Goal: Transaction & Acquisition: Purchase product/service

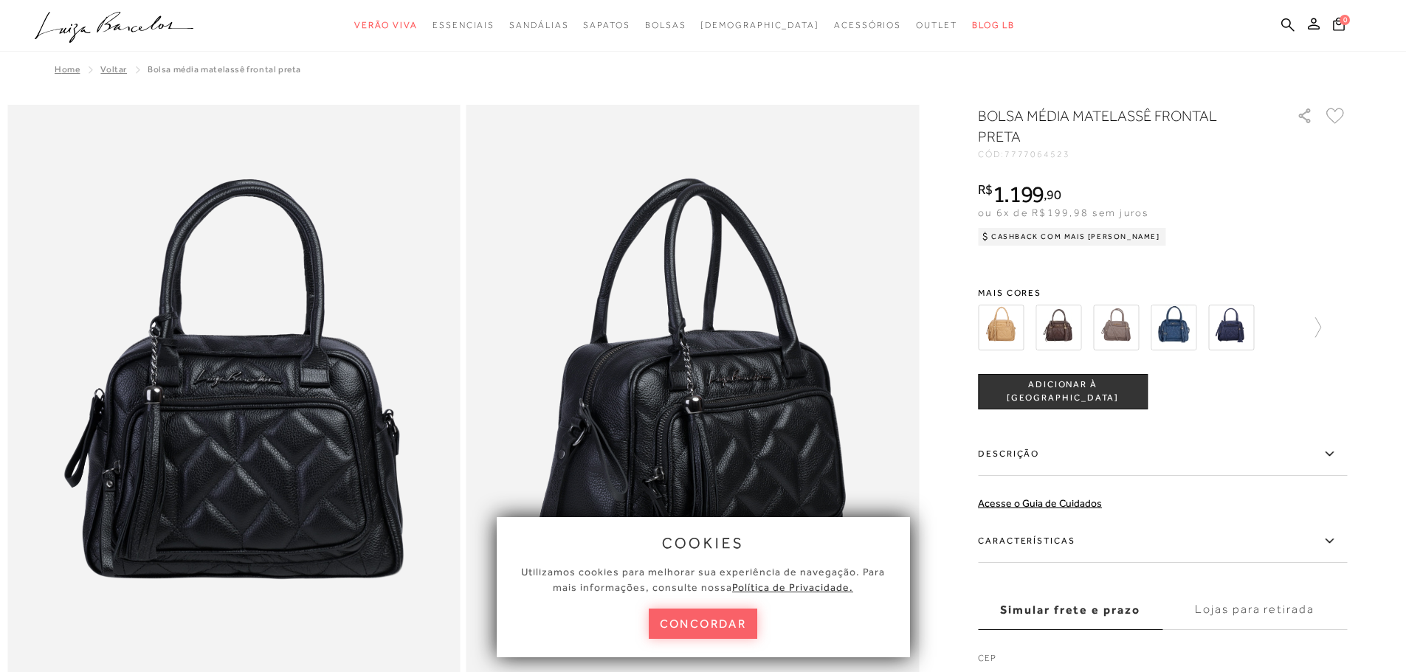
click at [997, 327] on img at bounding box center [1001, 328] width 46 height 46
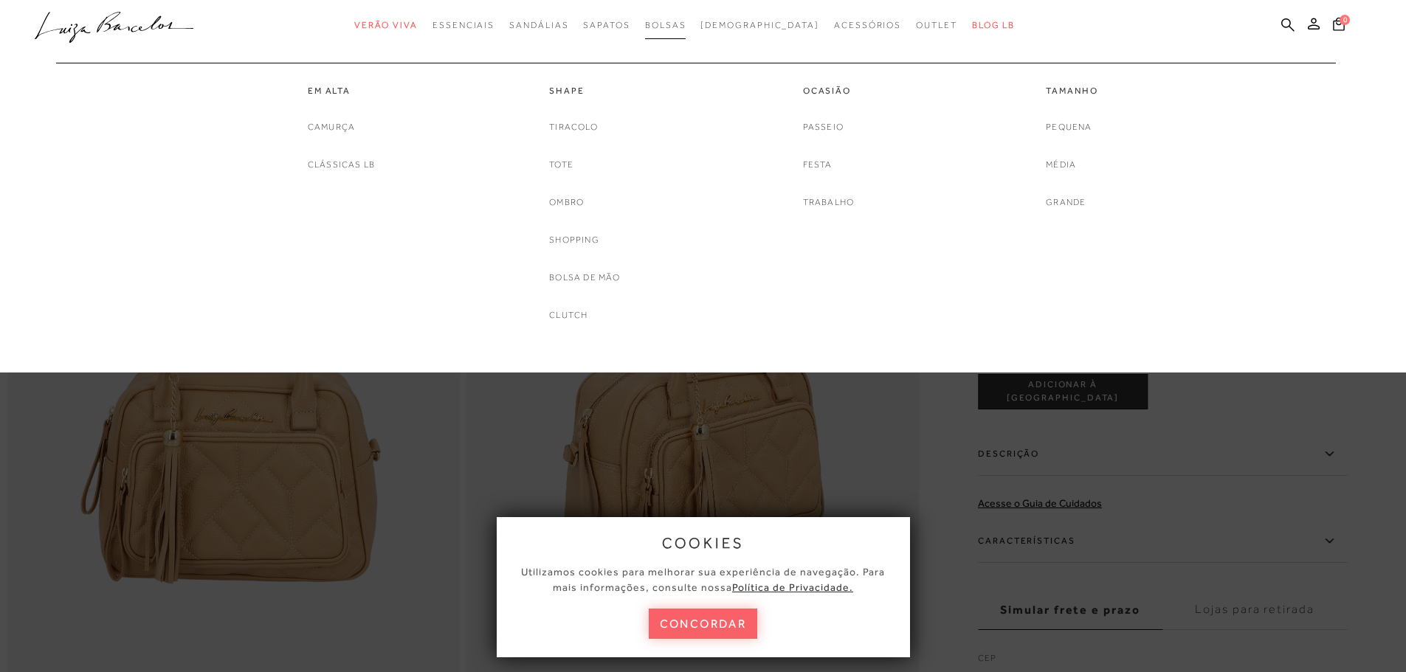
click at [687, 21] on span "Bolsas" at bounding box center [665, 25] width 41 height 10
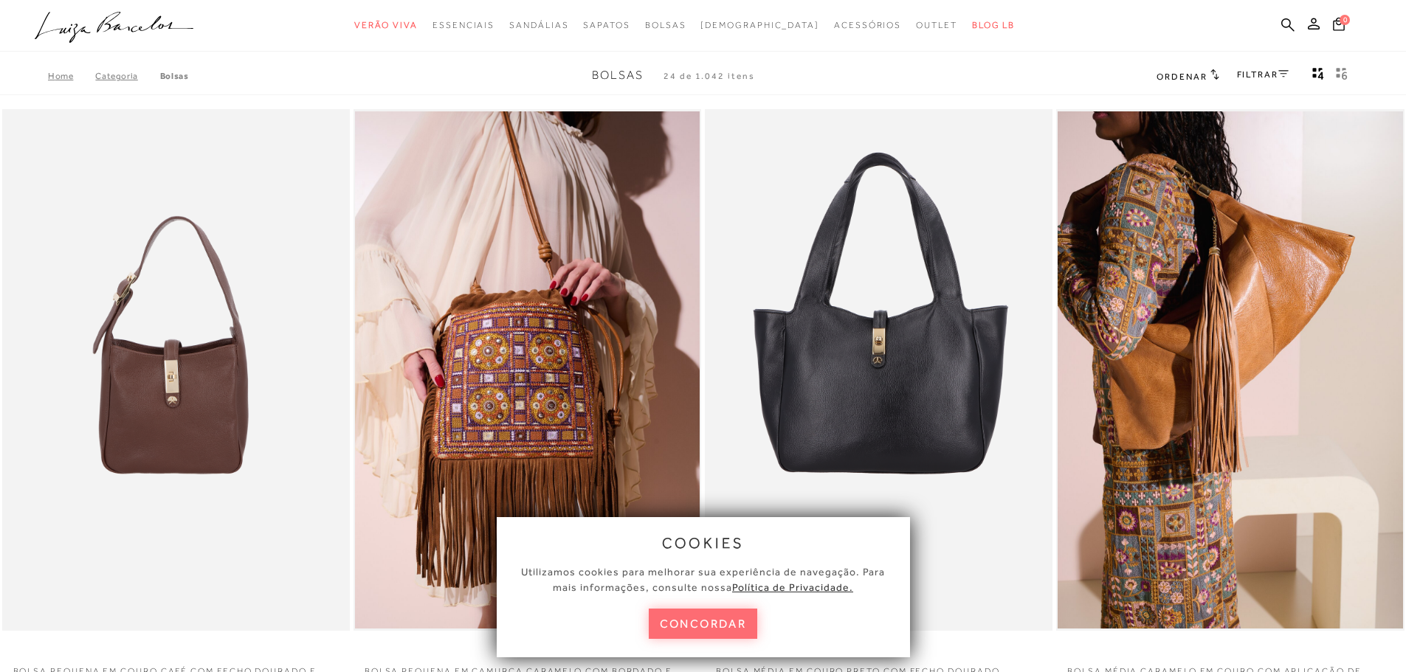
click at [721, 626] on button "concordar" at bounding box center [703, 624] width 109 height 30
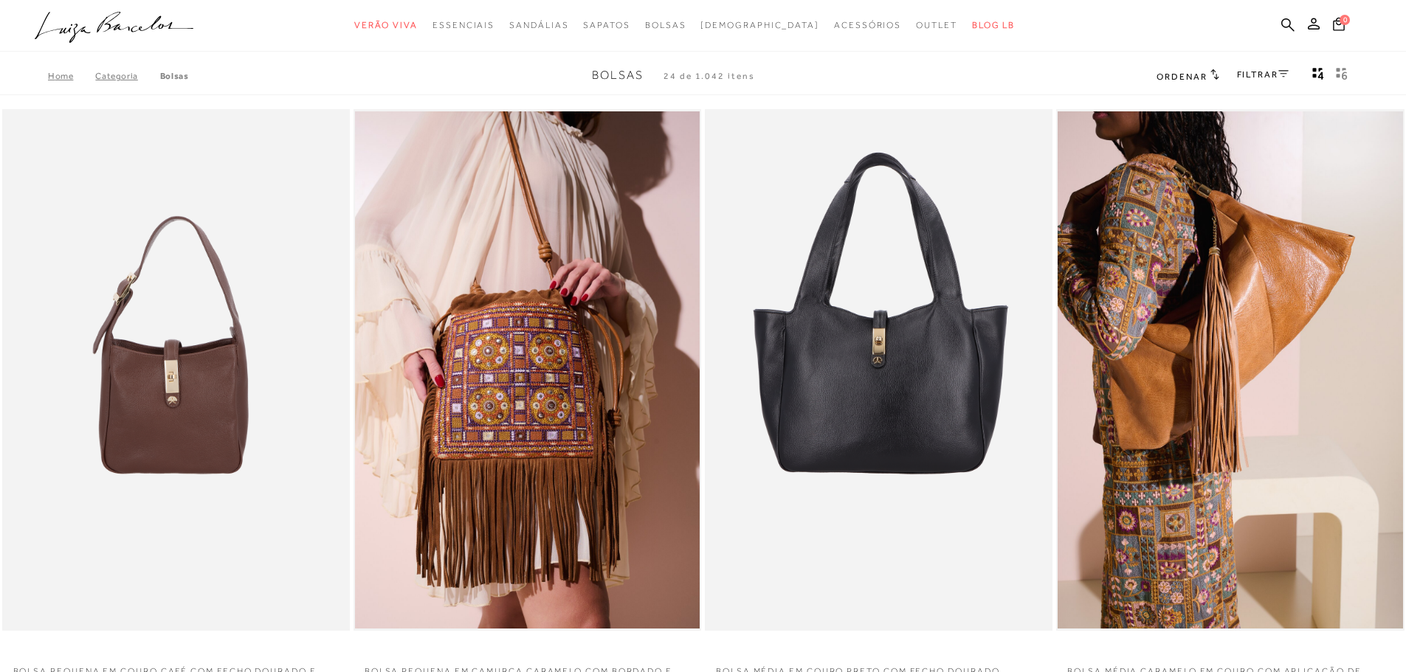
click at [1260, 71] on link "FILTRAR" at bounding box center [1263, 74] width 52 height 10
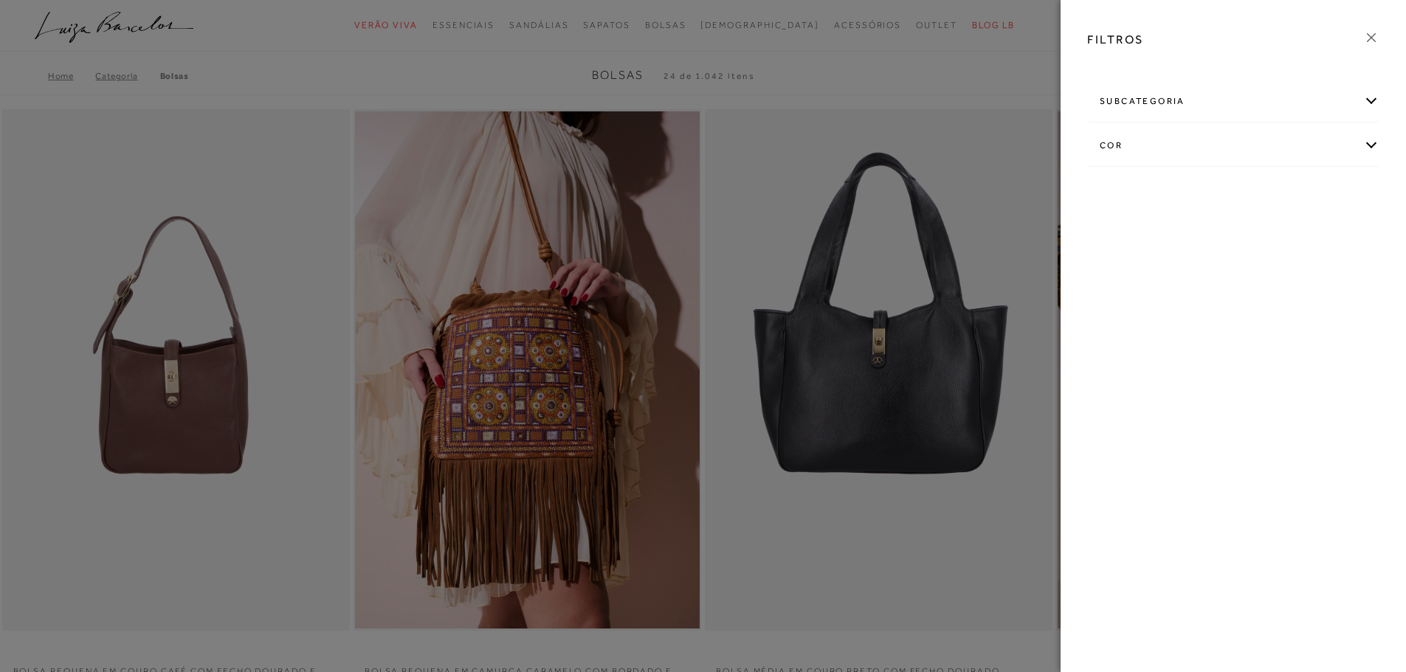
click at [1179, 142] on div "cor" at bounding box center [1233, 145] width 291 height 39
click at [1125, 292] on link "Ver mais..." at bounding box center [1127, 296] width 40 height 11
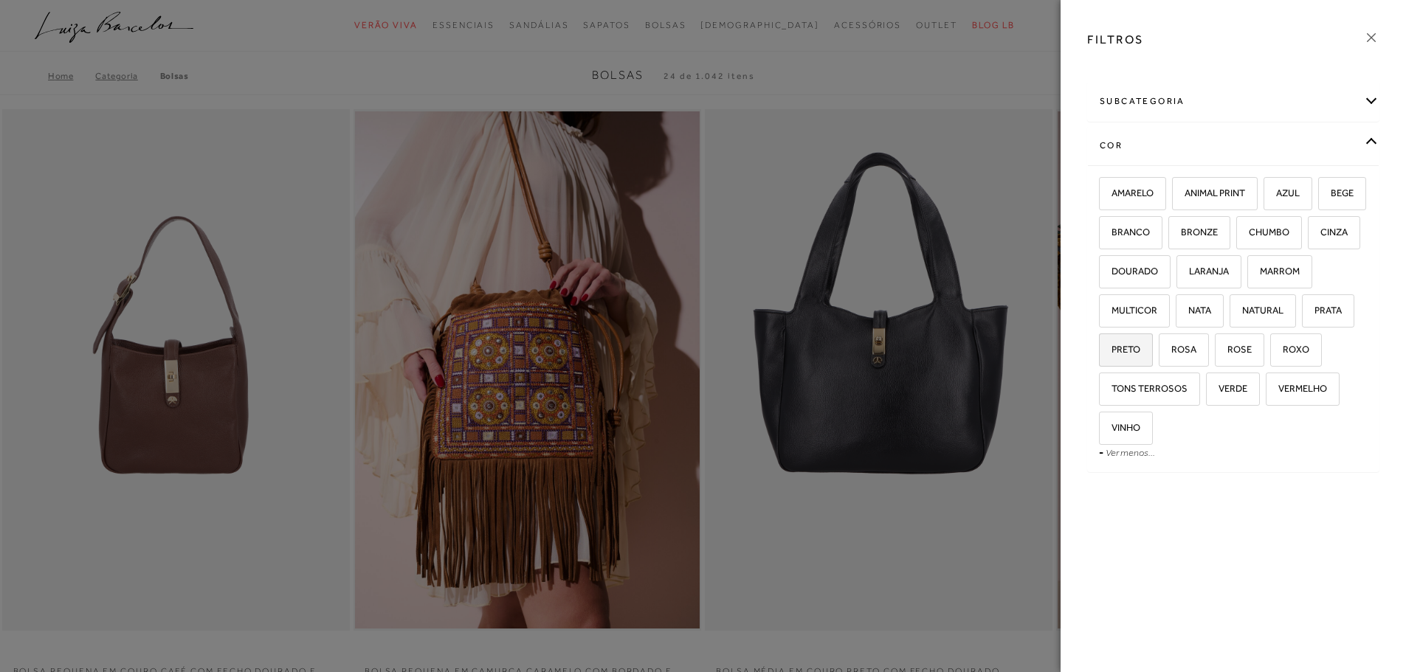
click at [1141, 350] on span "PRETO" at bounding box center [1121, 349] width 40 height 11
click at [1112, 350] on input "PRETO" at bounding box center [1104, 352] width 15 height 15
checkbox input "true"
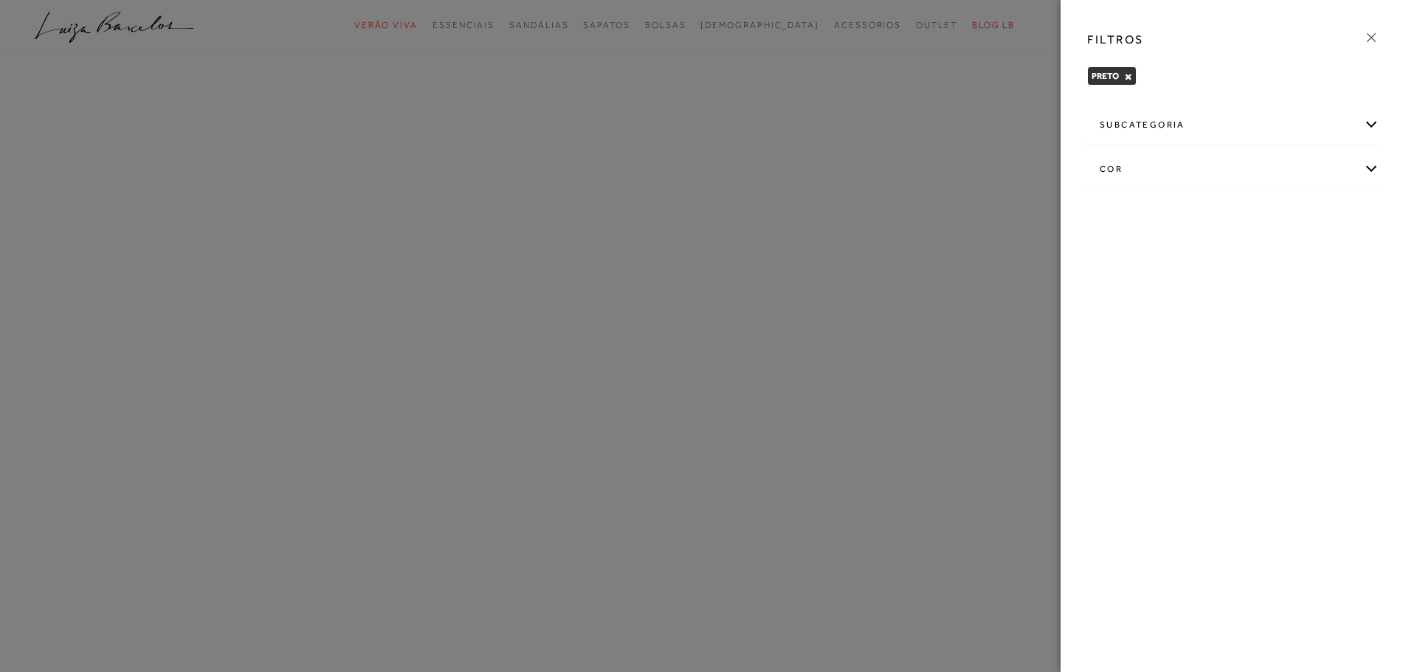
click at [950, 305] on div at bounding box center [703, 336] width 1406 height 672
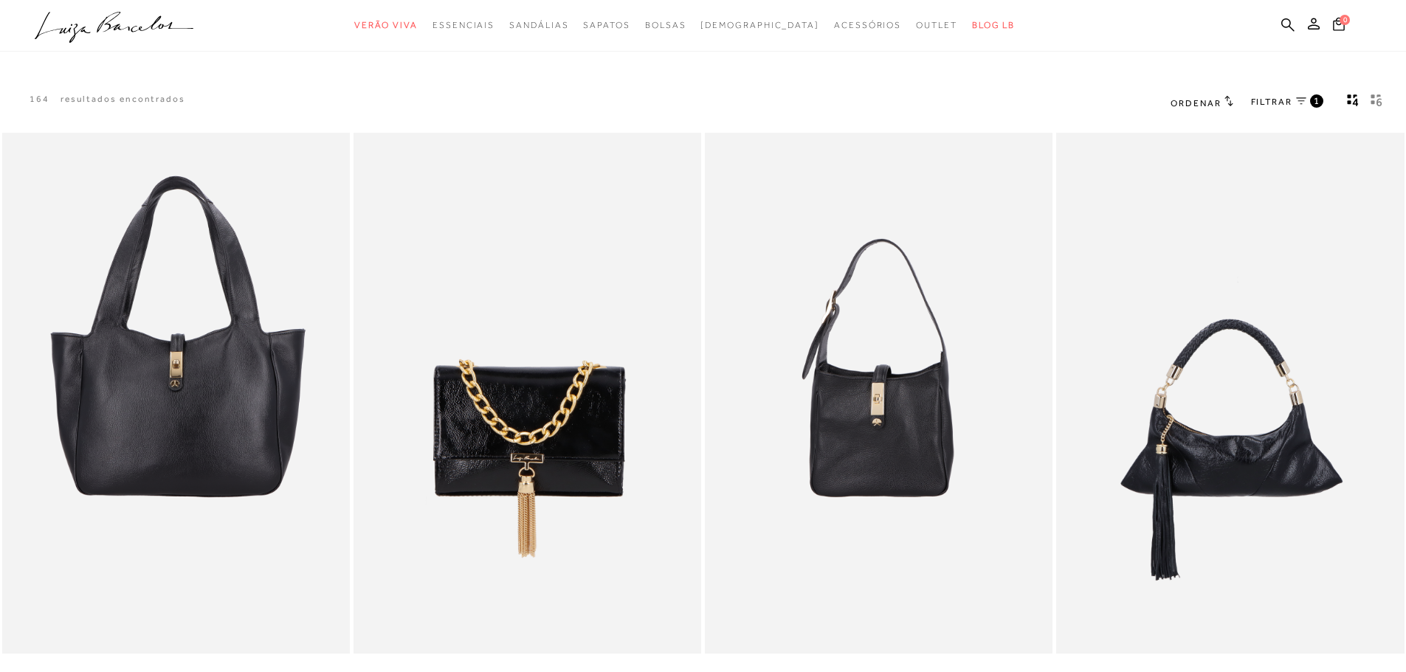
click at [1276, 101] on span "FILTRAR" at bounding box center [1271, 102] width 41 height 13
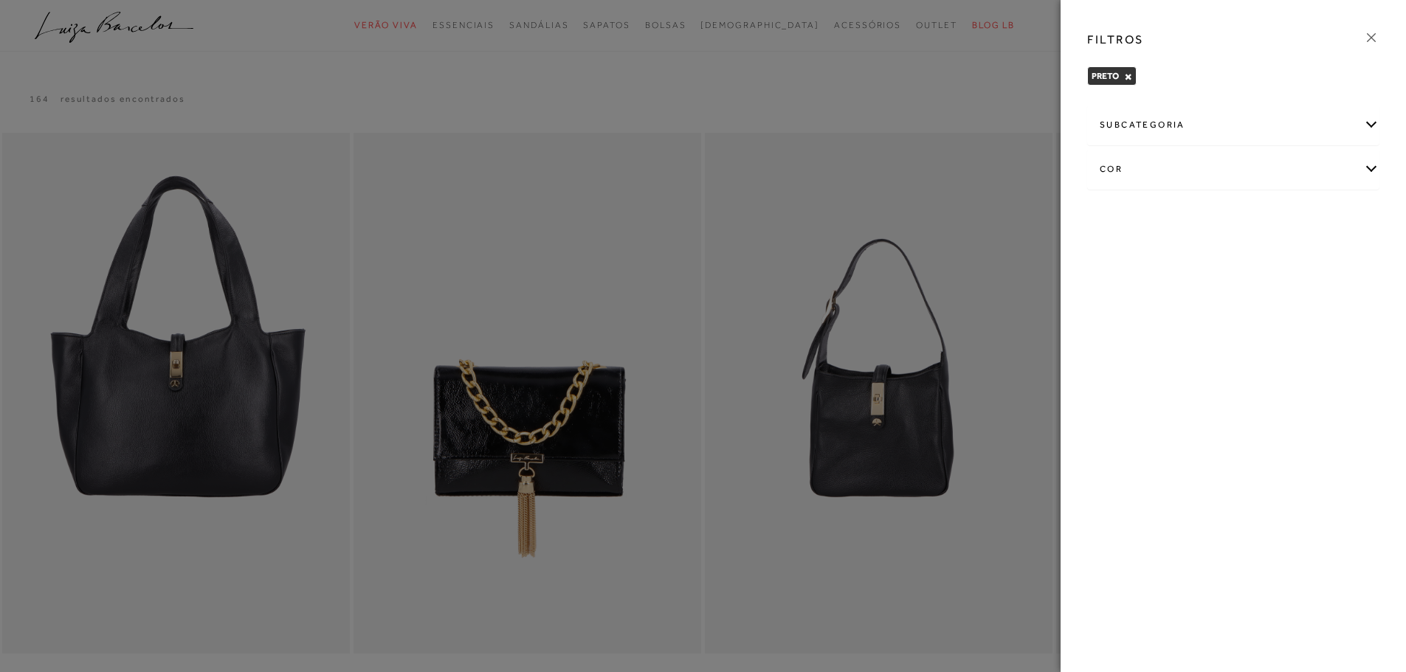
click at [966, 132] on div at bounding box center [703, 336] width 1406 height 672
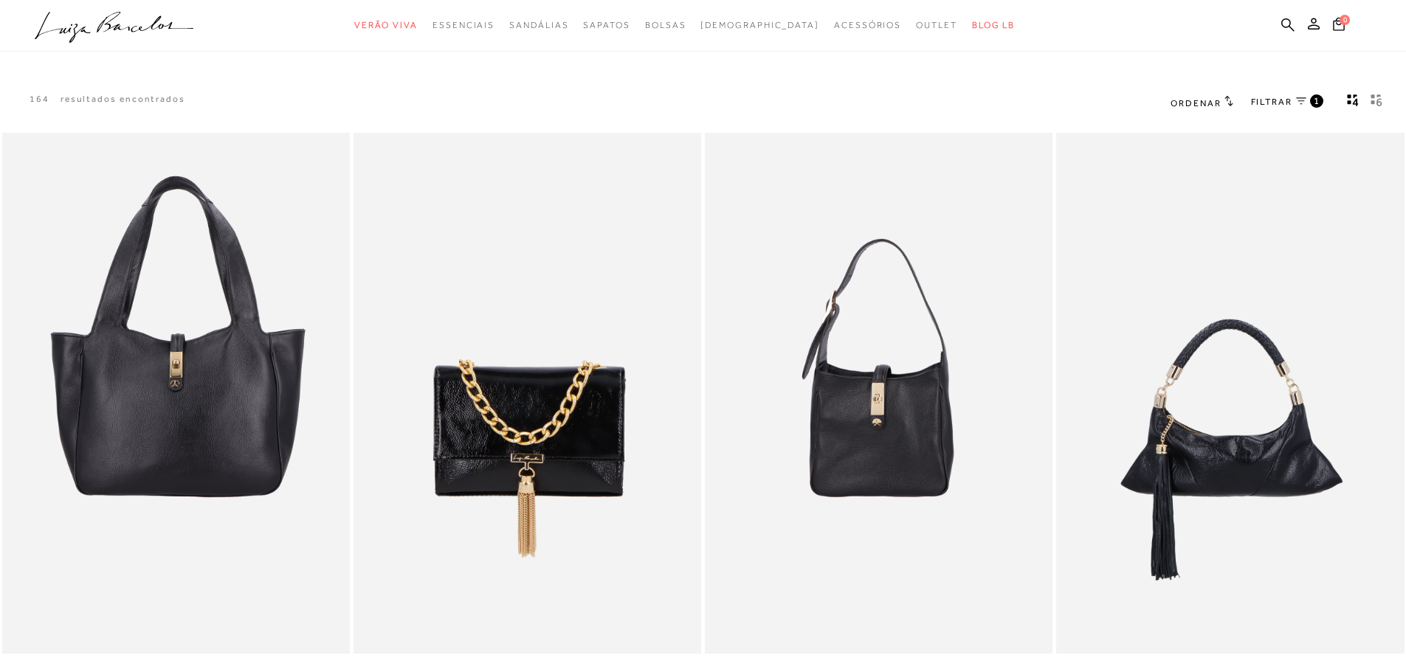
click at [1181, 103] on span "Ordenar" at bounding box center [1196, 103] width 50 height 10
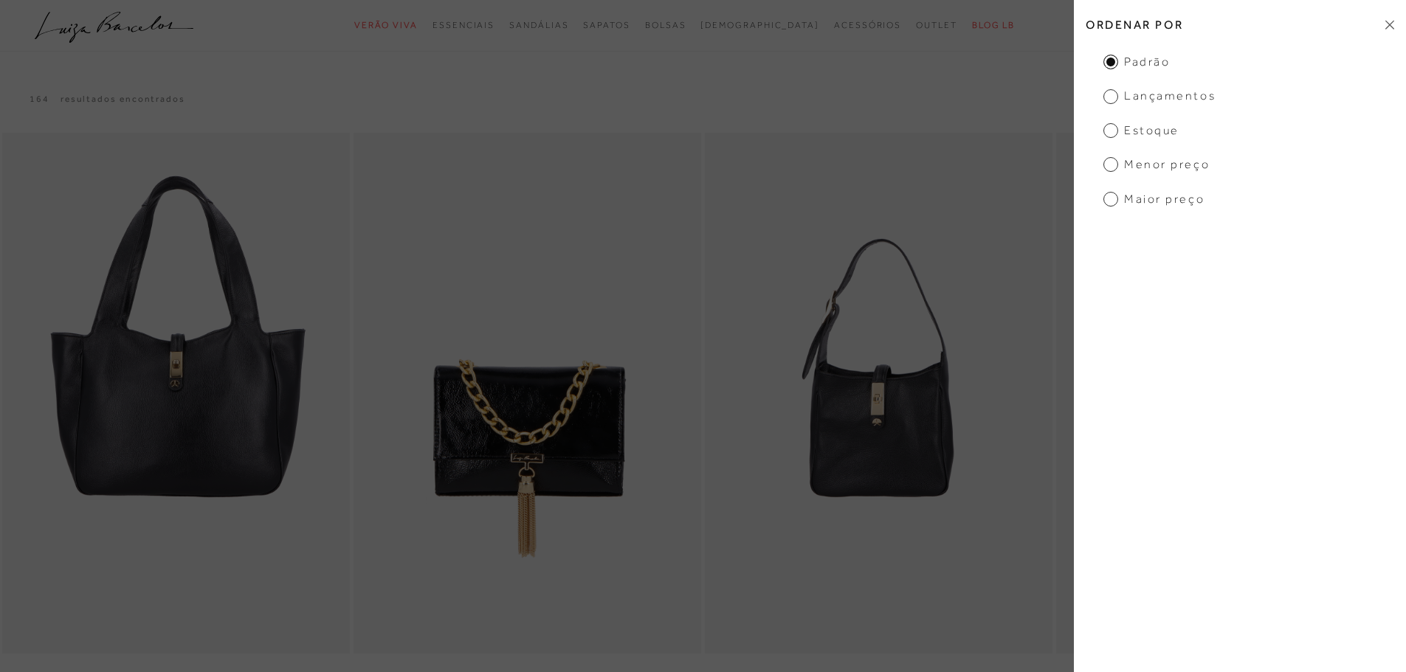
click at [1152, 197] on span "Maior Preço" at bounding box center [1154, 199] width 101 height 16
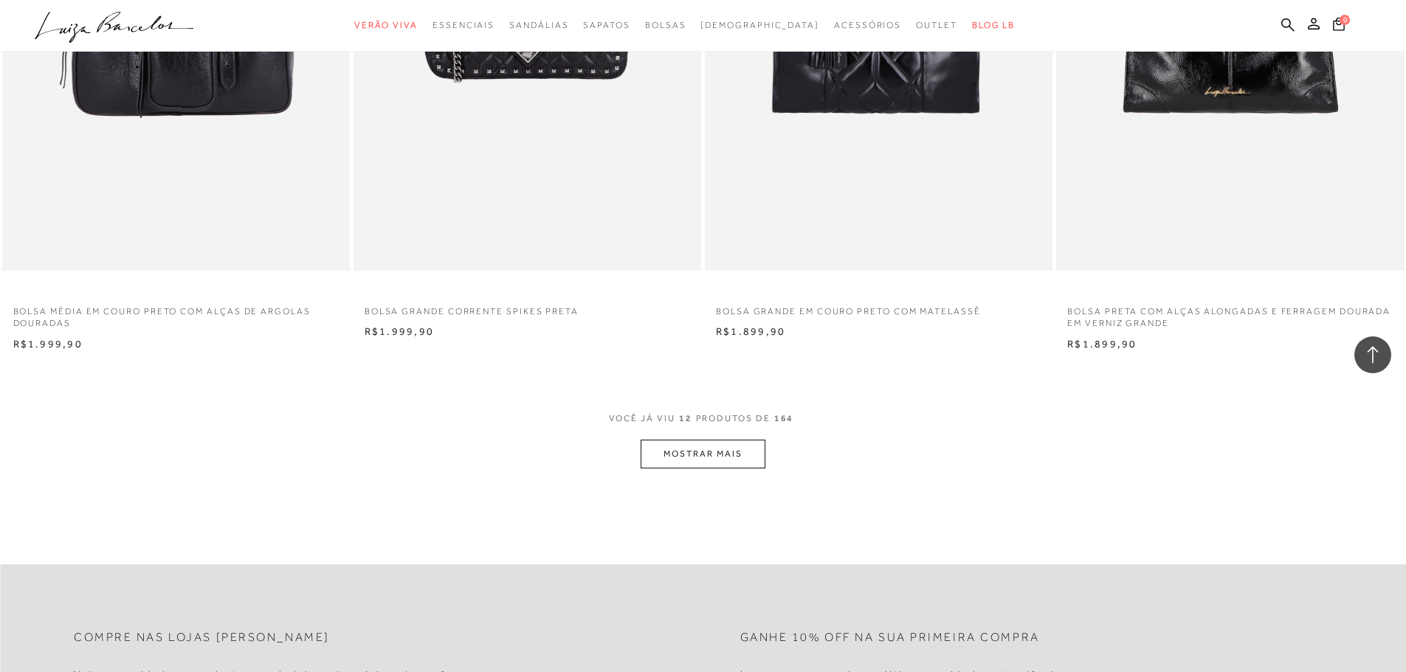
scroll to position [1624, 0]
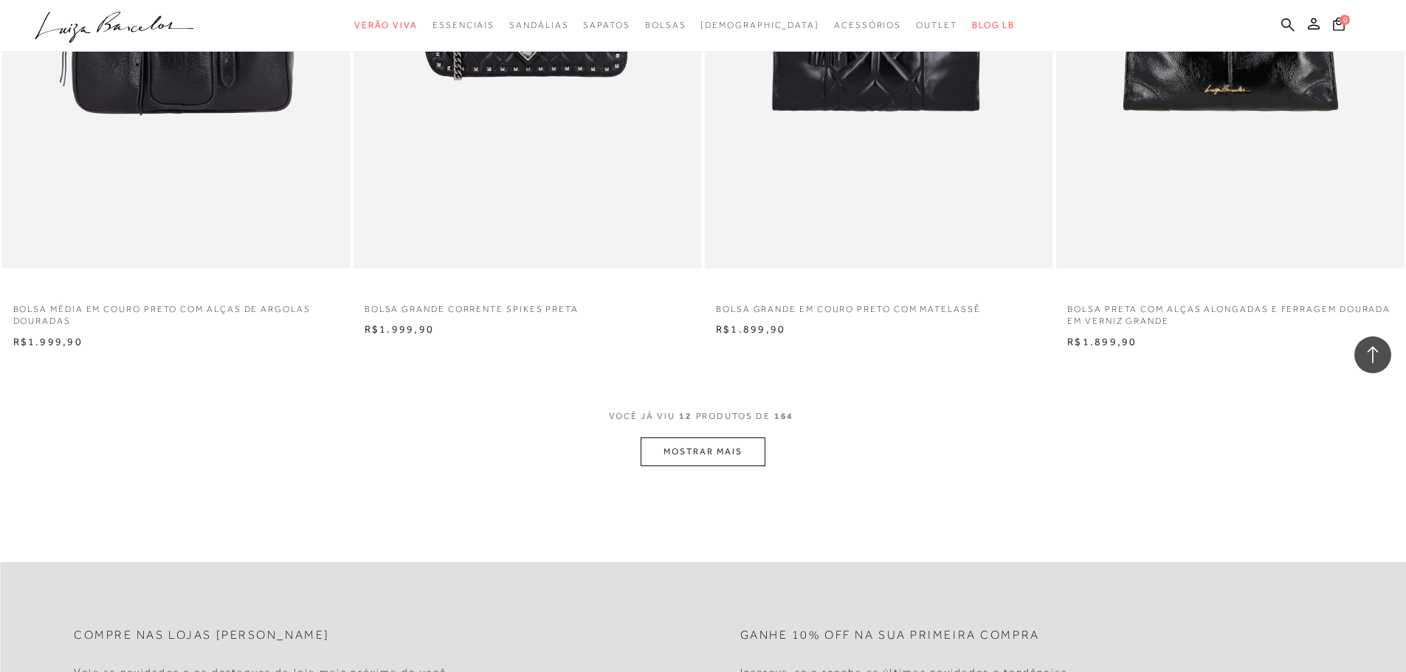
click at [744, 461] on button "MOSTRAR MAIS" at bounding box center [703, 452] width 124 height 29
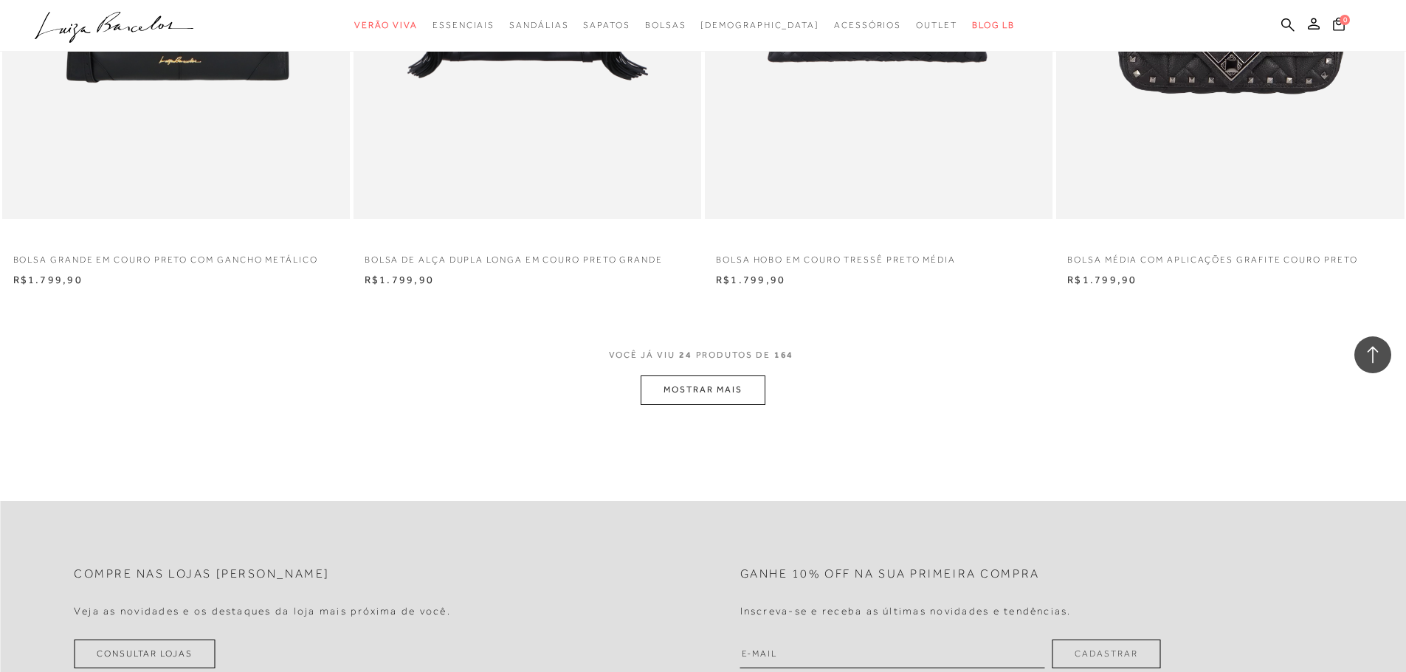
scroll to position [3543, 0]
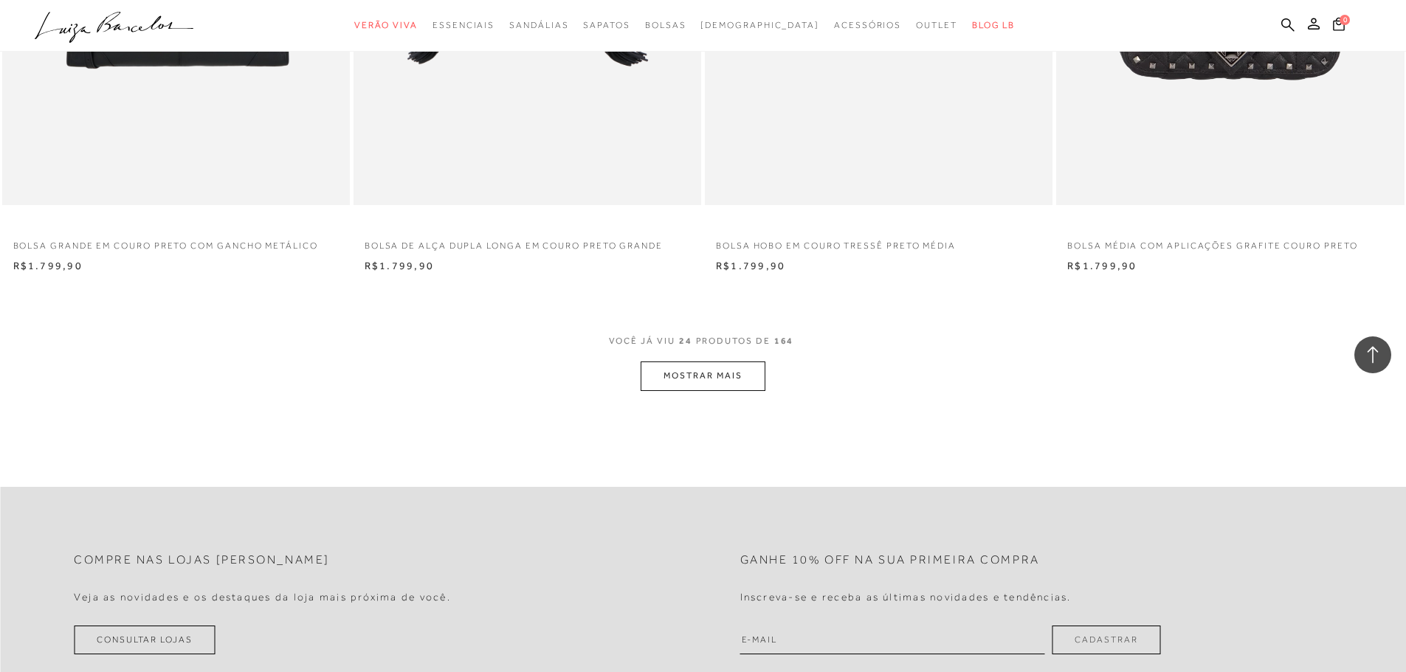
click at [739, 373] on button "MOSTRAR MAIS" at bounding box center [703, 376] width 124 height 29
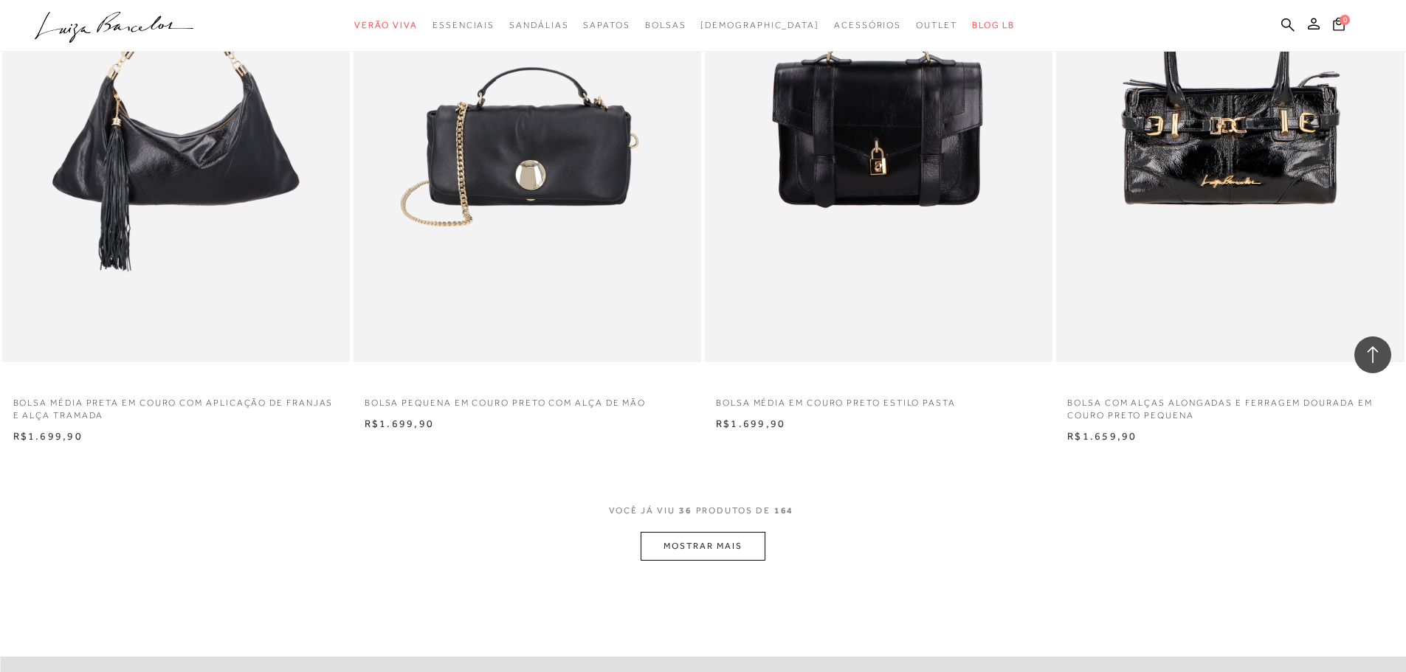
scroll to position [5241, 0]
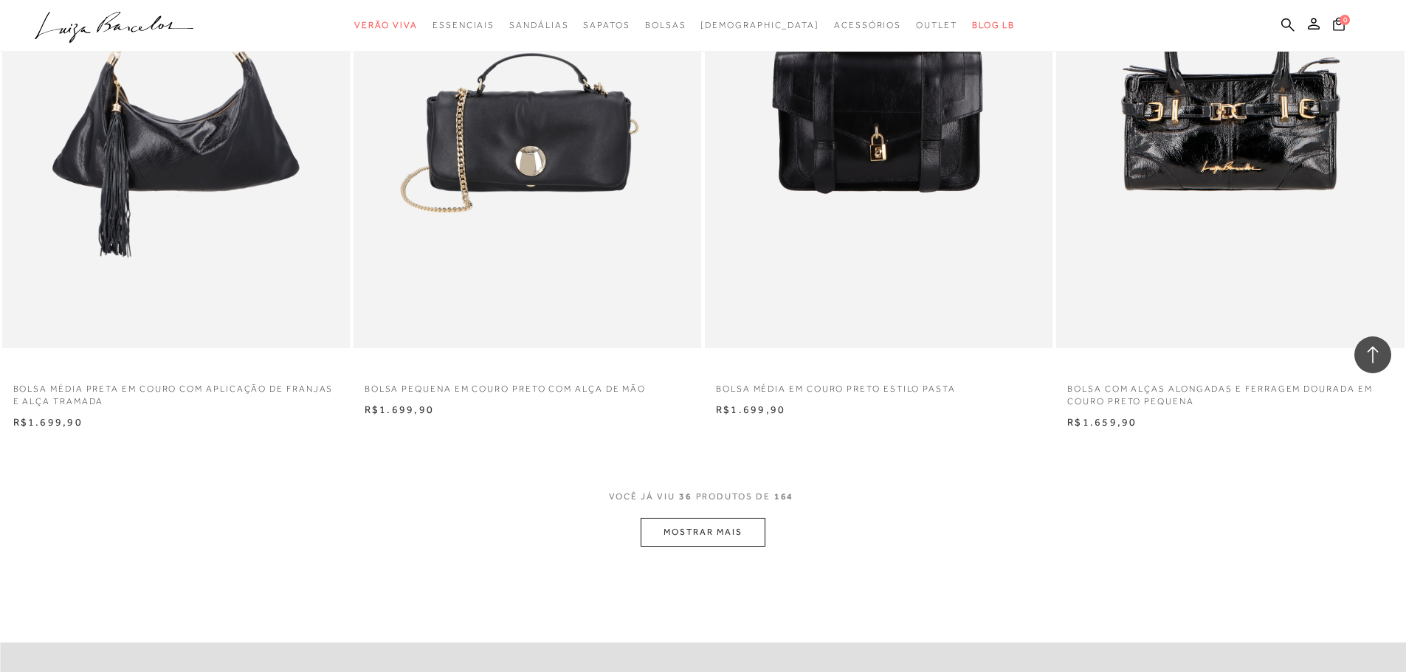
click at [744, 528] on button "MOSTRAR MAIS" at bounding box center [703, 532] width 124 height 29
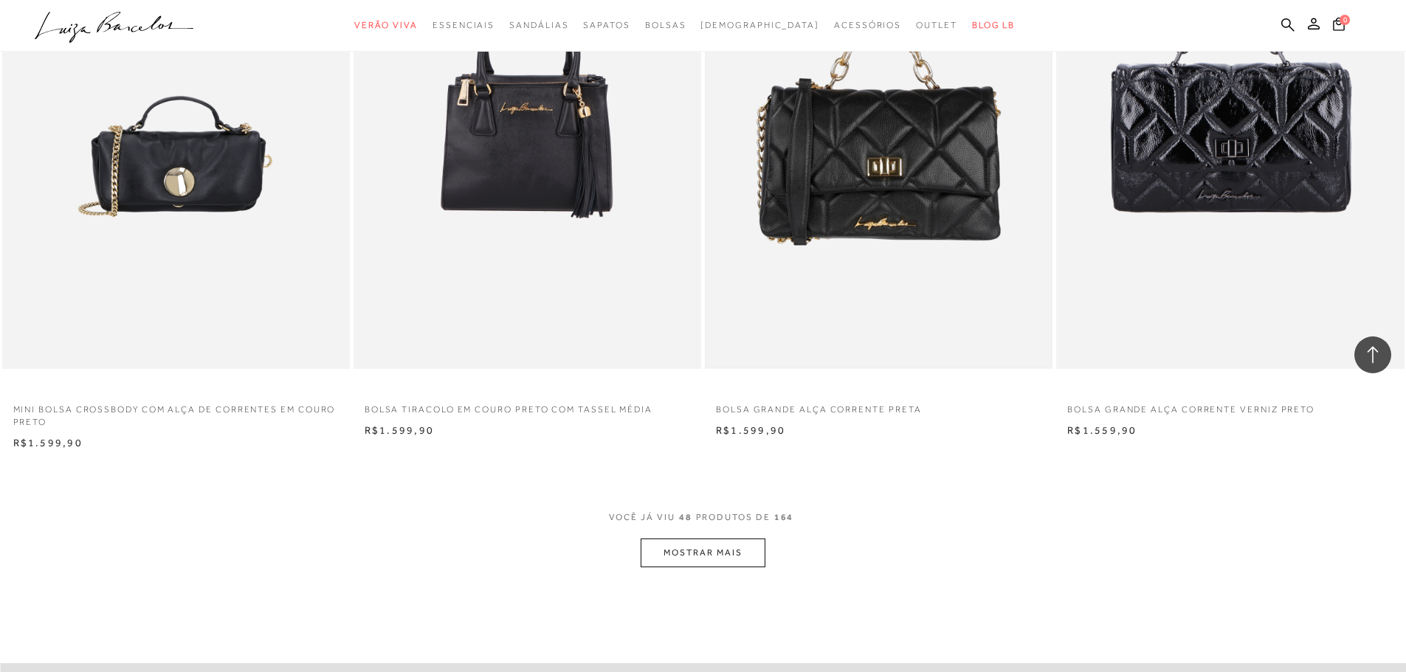
scroll to position [7308, 0]
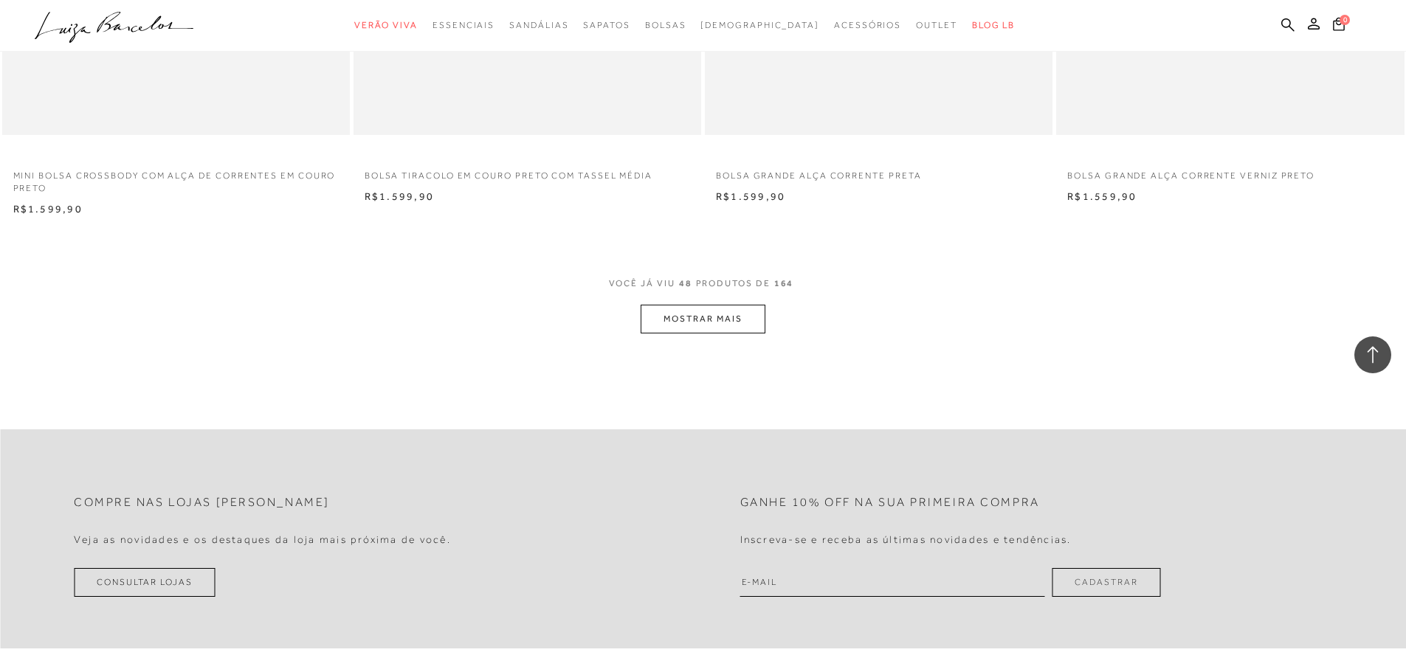
click at [695, 314] on button "MOSTRAR MAIS" at bounding box center [703, 319] width 124 height 29
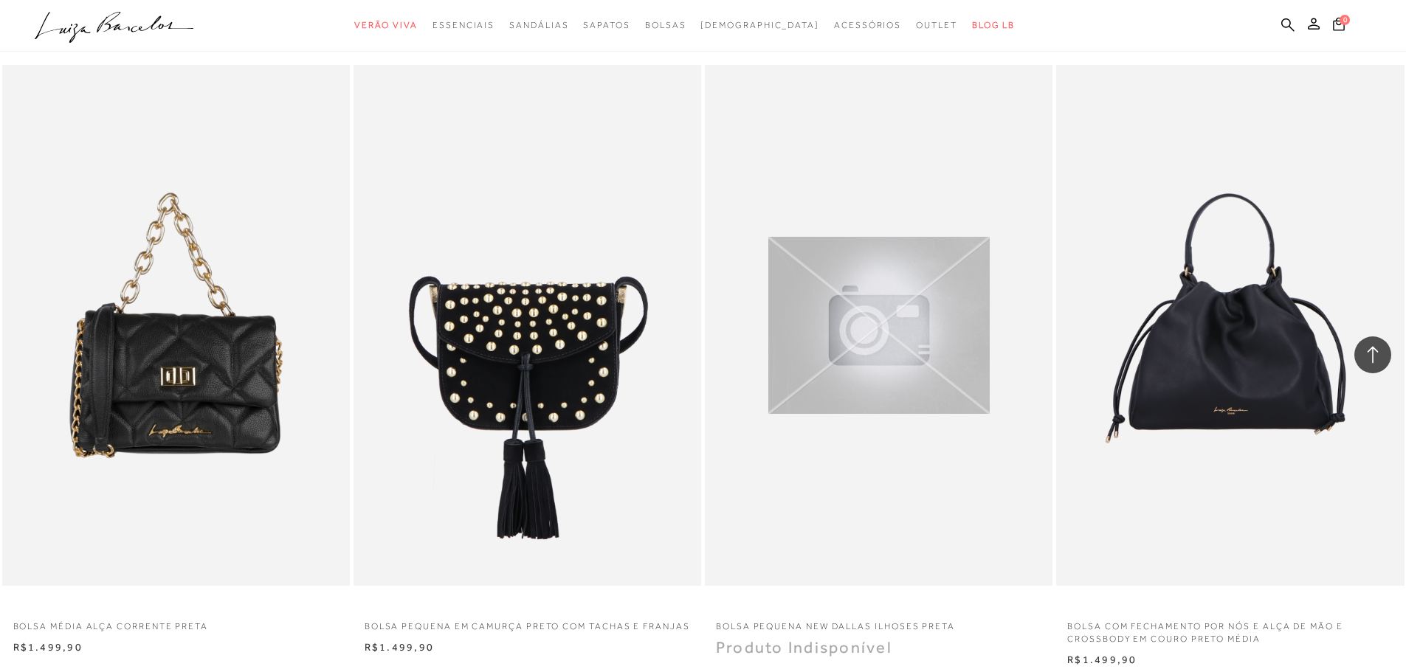
scroll to position [9080, 0]
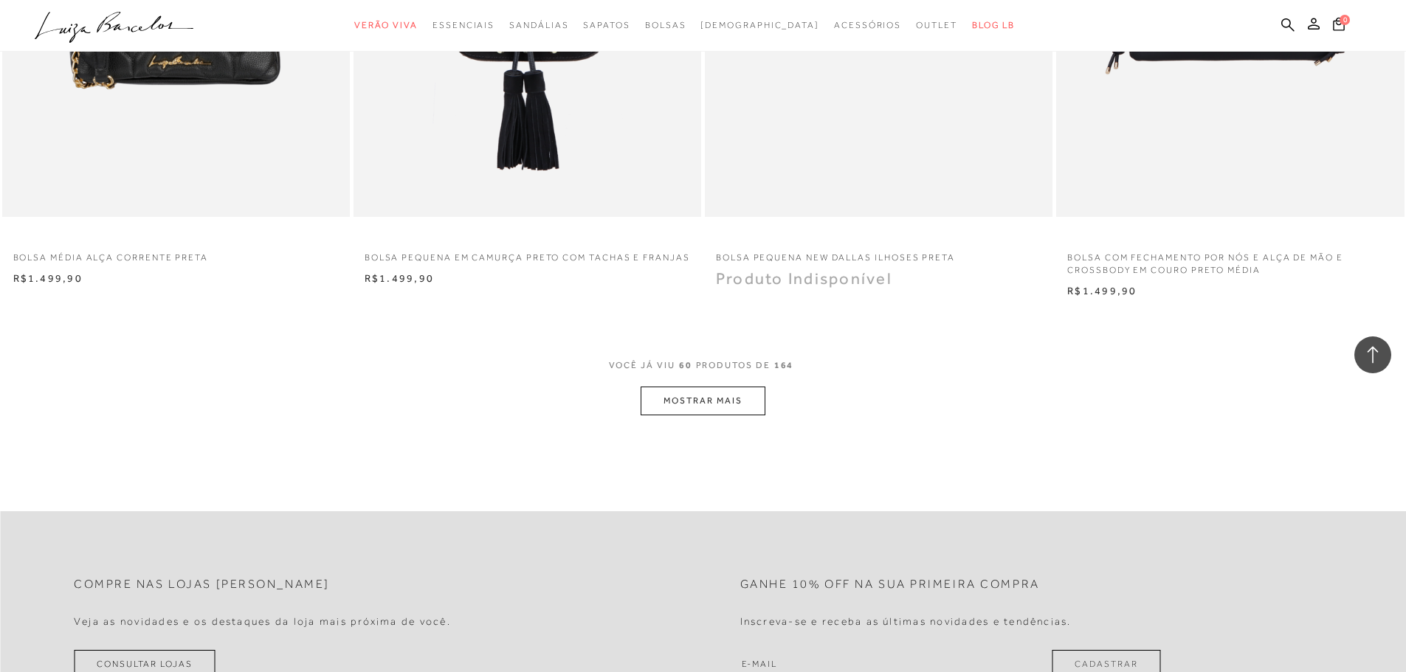
click at [712, 405] on button "MOSTRAR MAIS" at bounding box center [703, 401] width 124 height 29
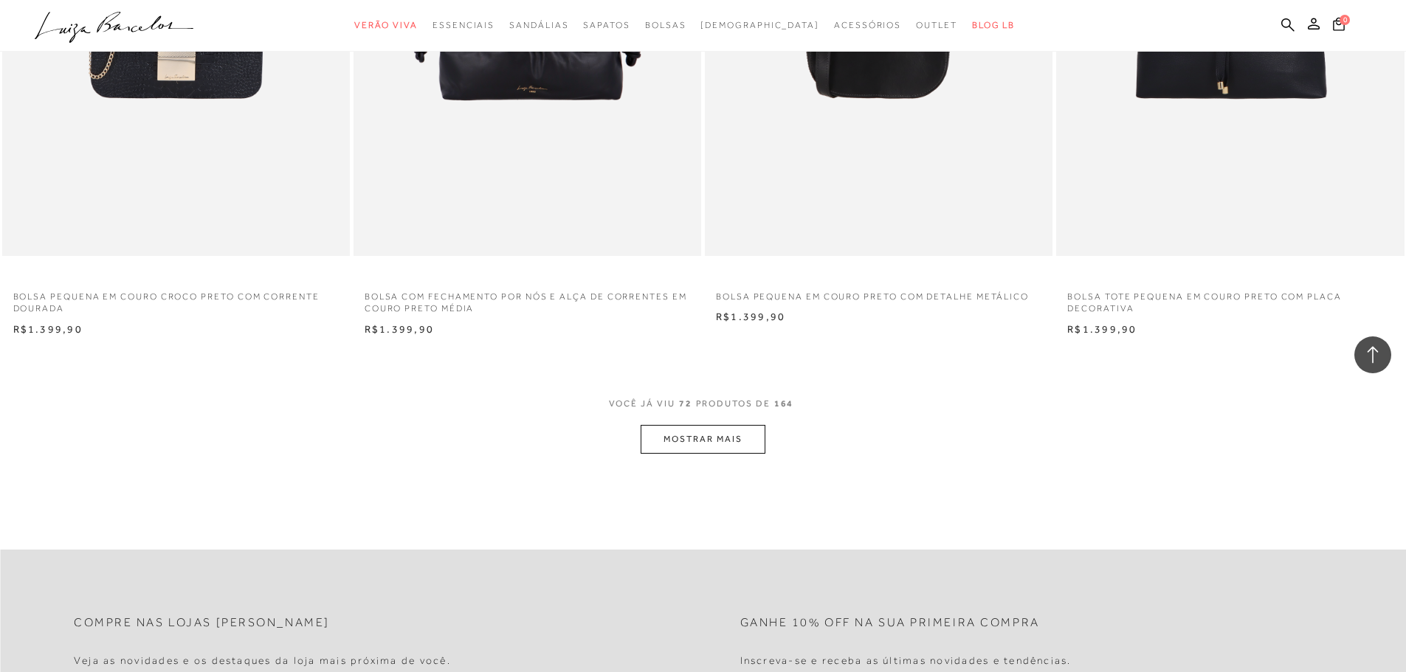
scroll to position [10925, 0]
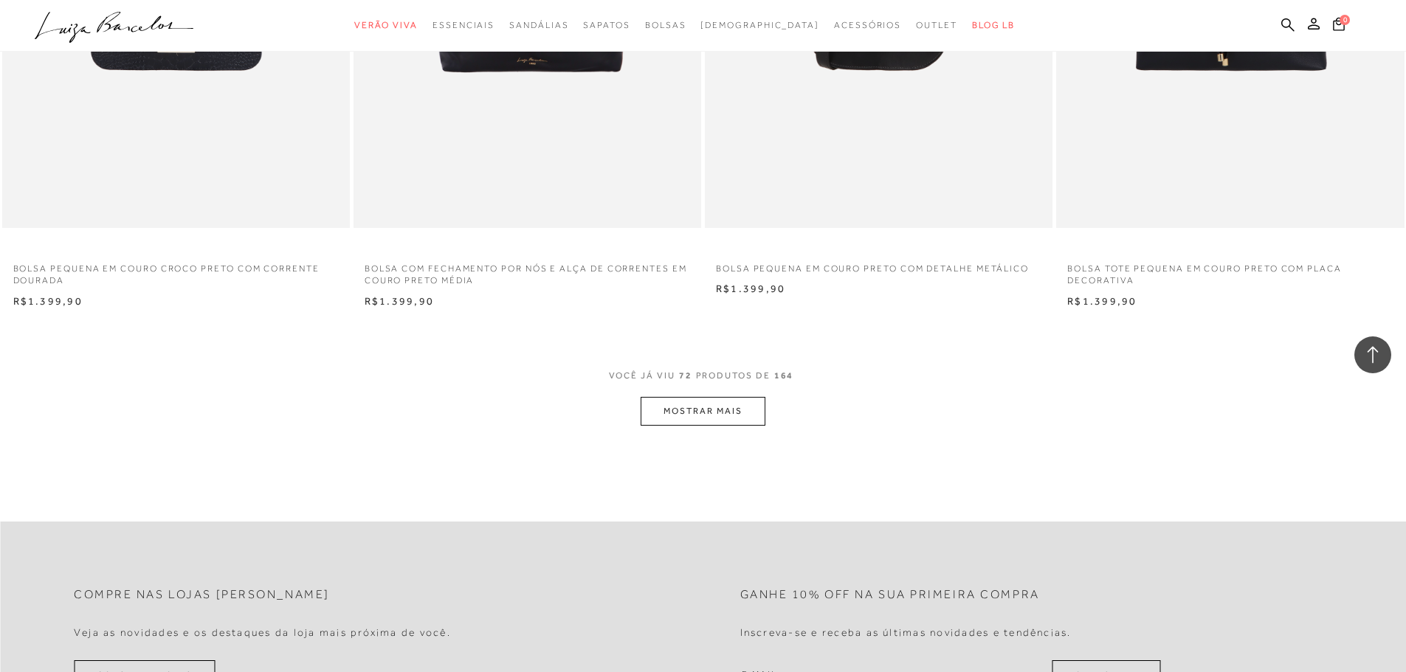
click at [735, 410] on button "MOSTRAR MAIS" at bounding box center [703, 411] width 124 height 29
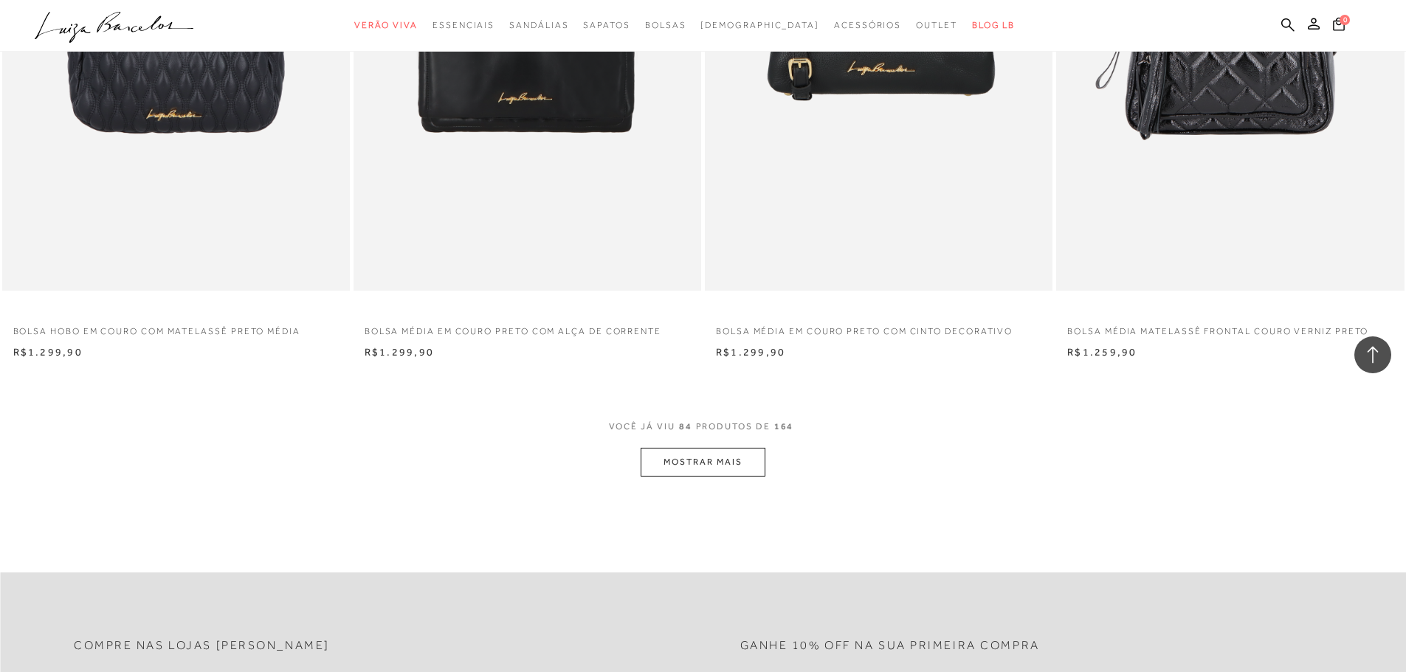
scroll to position [12771, 0]
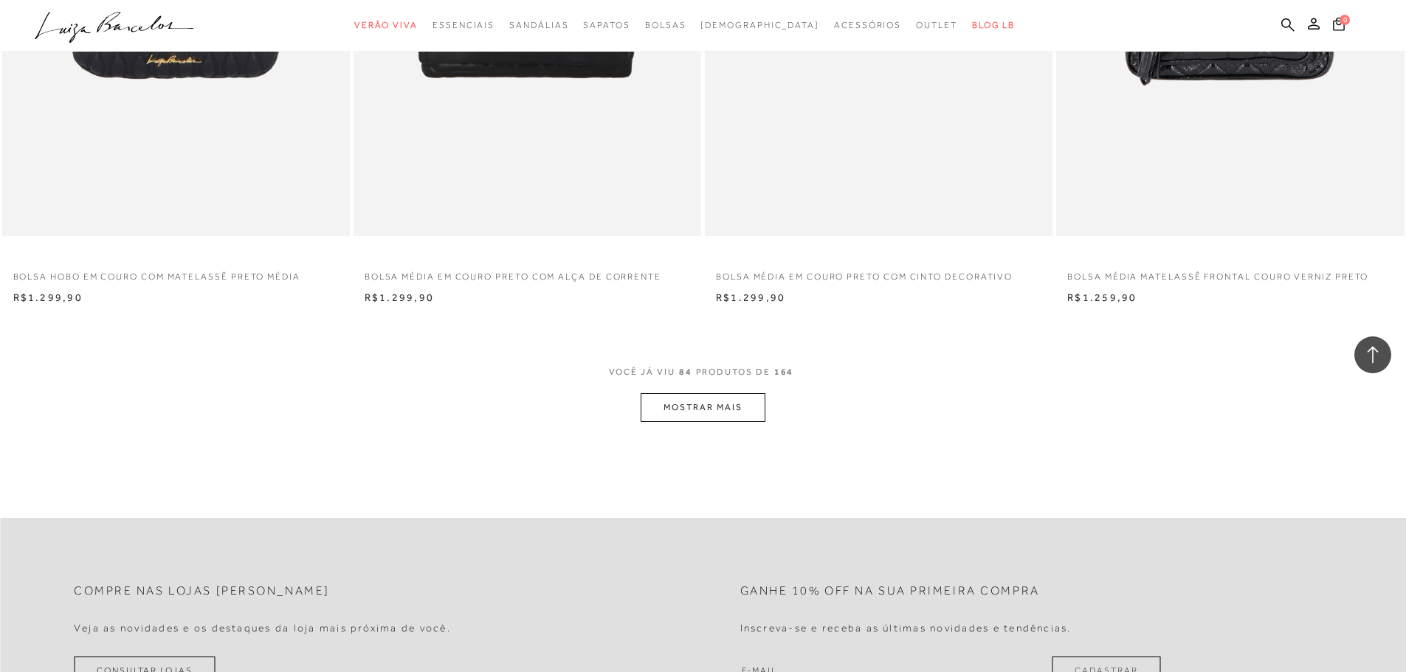
click at [715, 396] on button "MOSTRAR MAIS" at bounding box center [703, 407] width 124 height 29
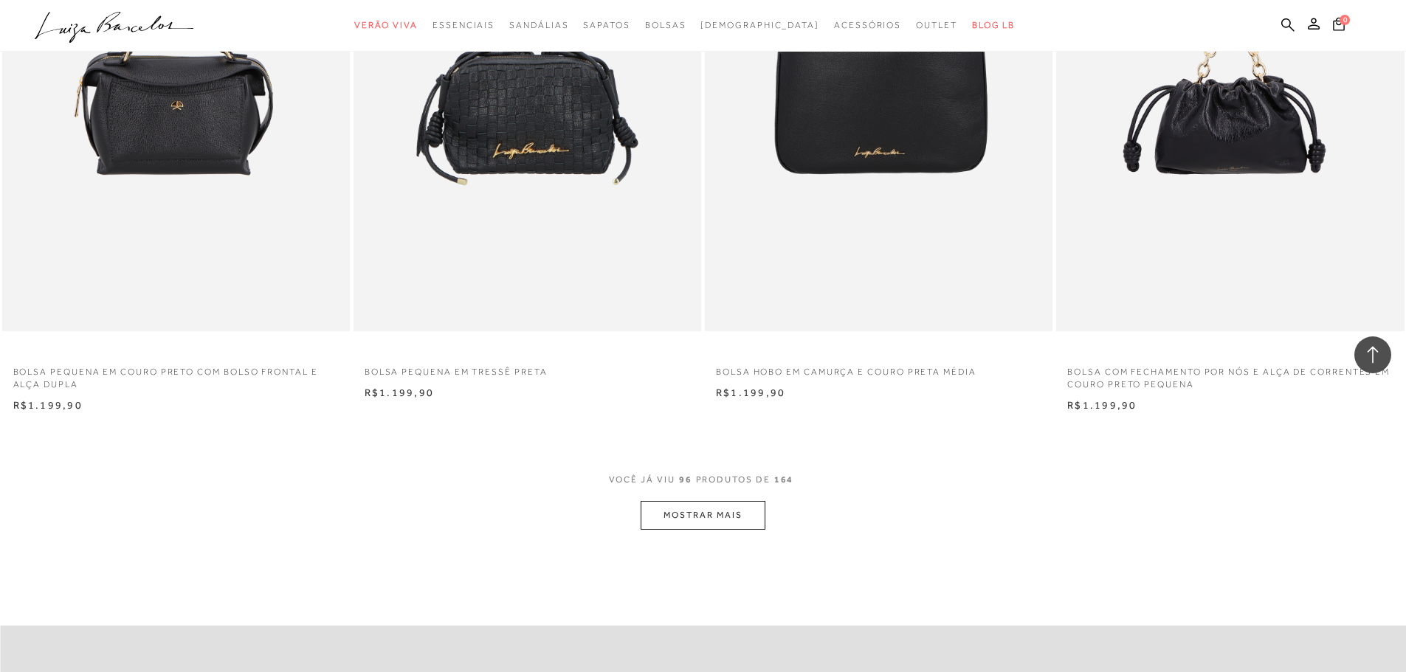
scroll to position [14542, 0]
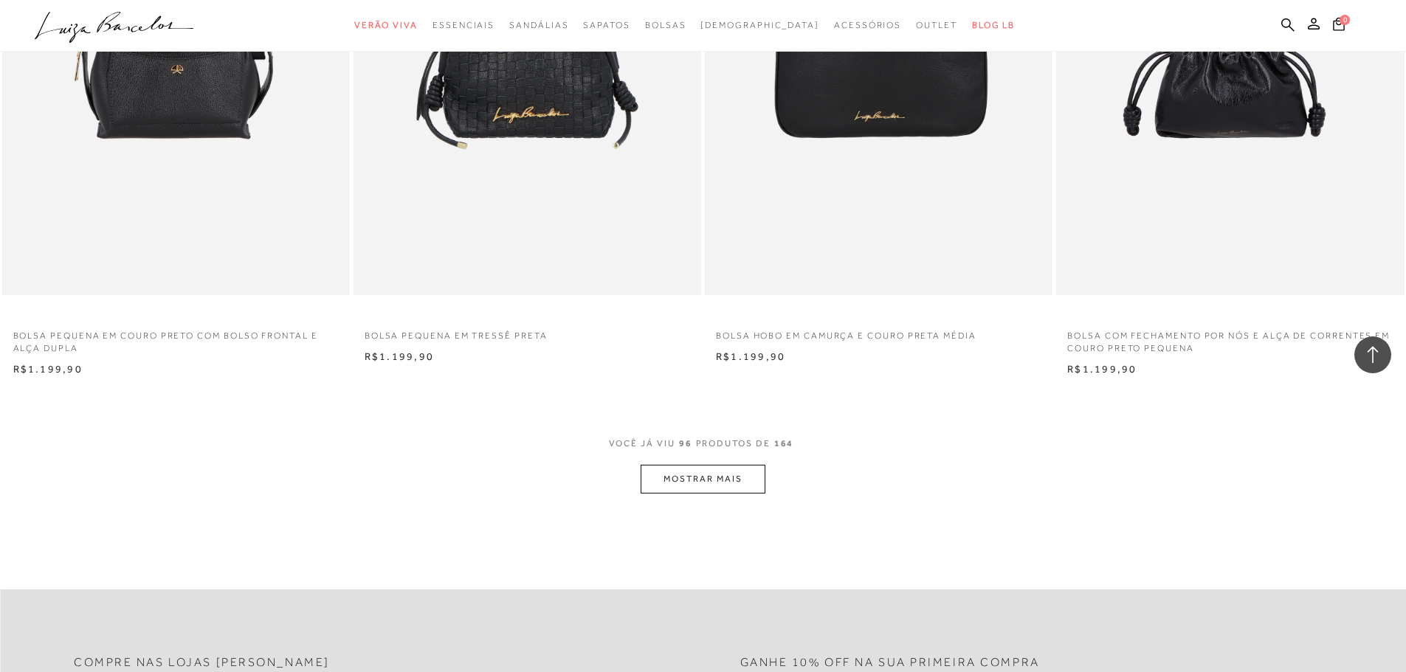
click at [723, 482] on button "MOSTRAR MAIS" at bounding box center [703, 479] width 124 height 29
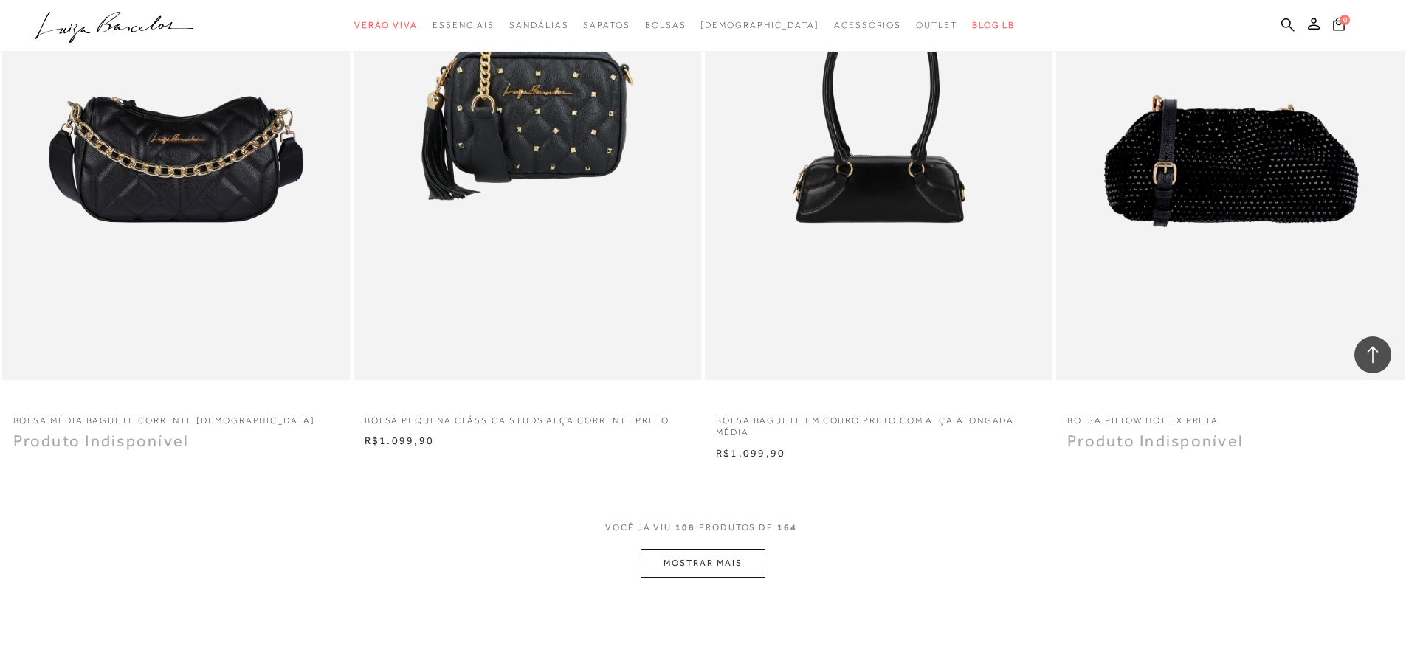
scroll to position [16314, 0]
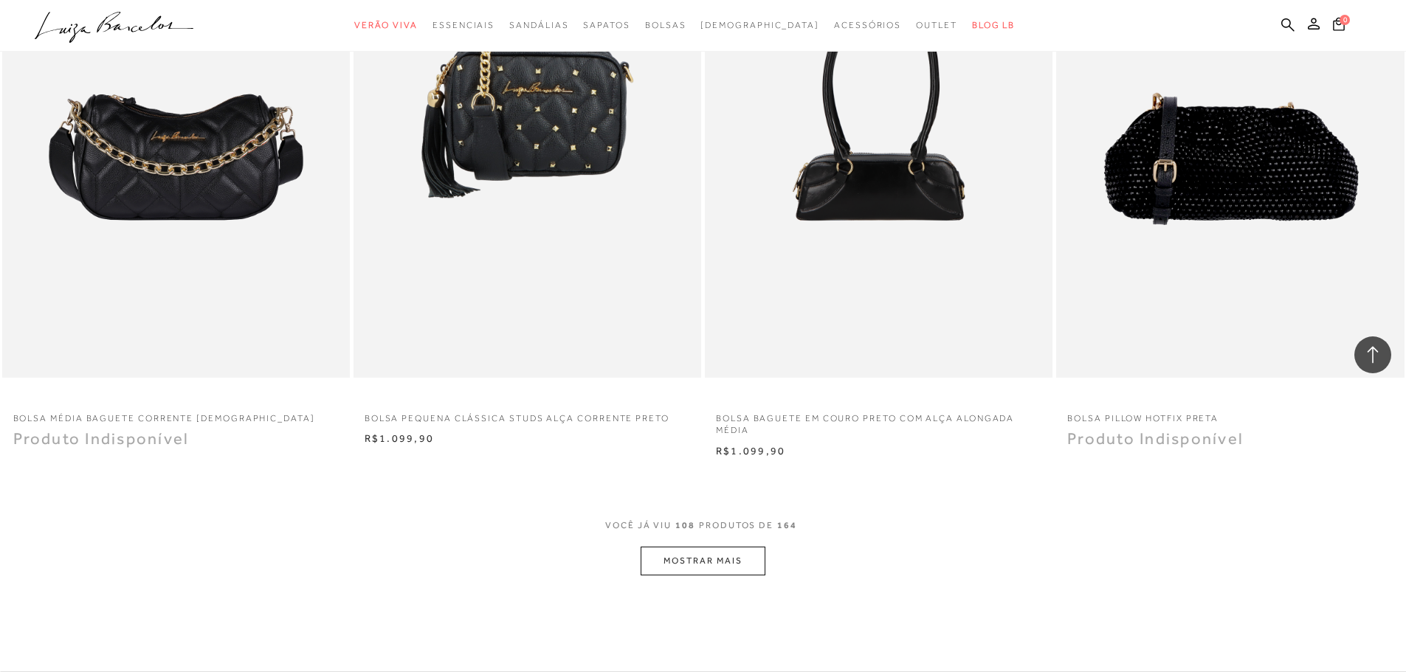
click at [728, 552] on button "MOSTRAR MAIS" at bounding box center [703, 561] width 124 height 29
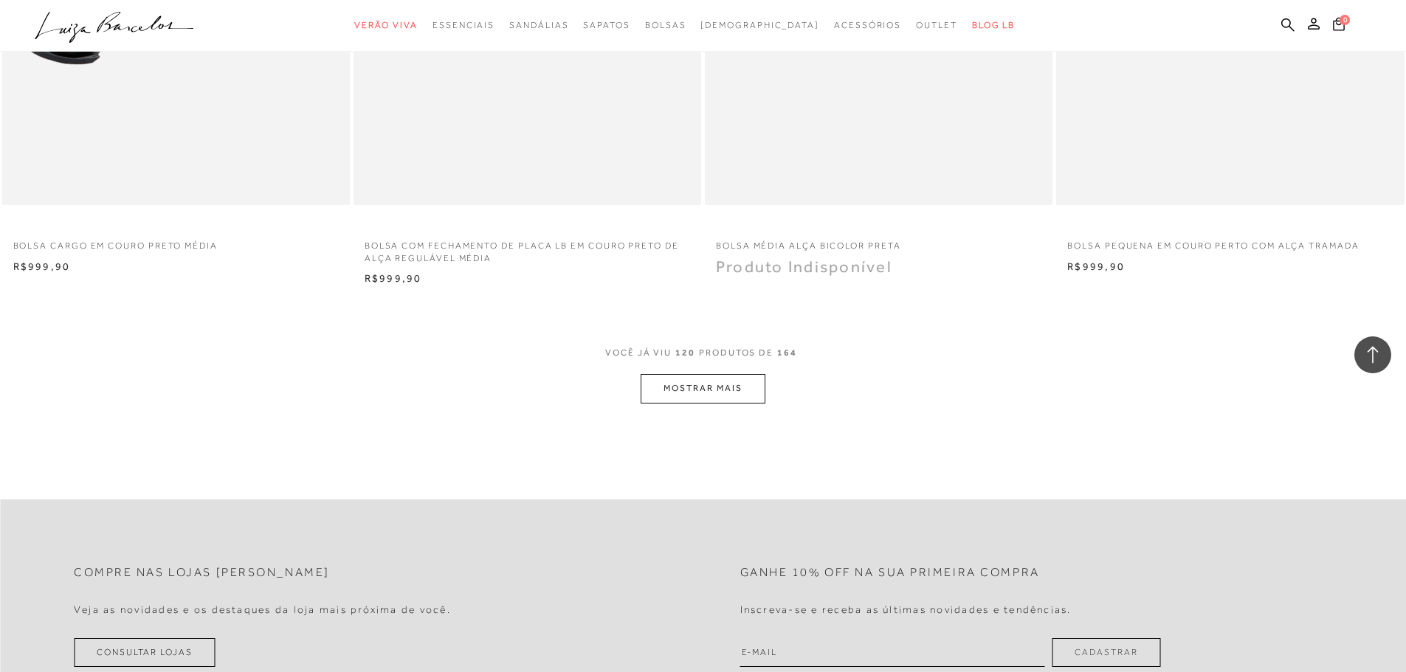
scroll to position [18529, 0]
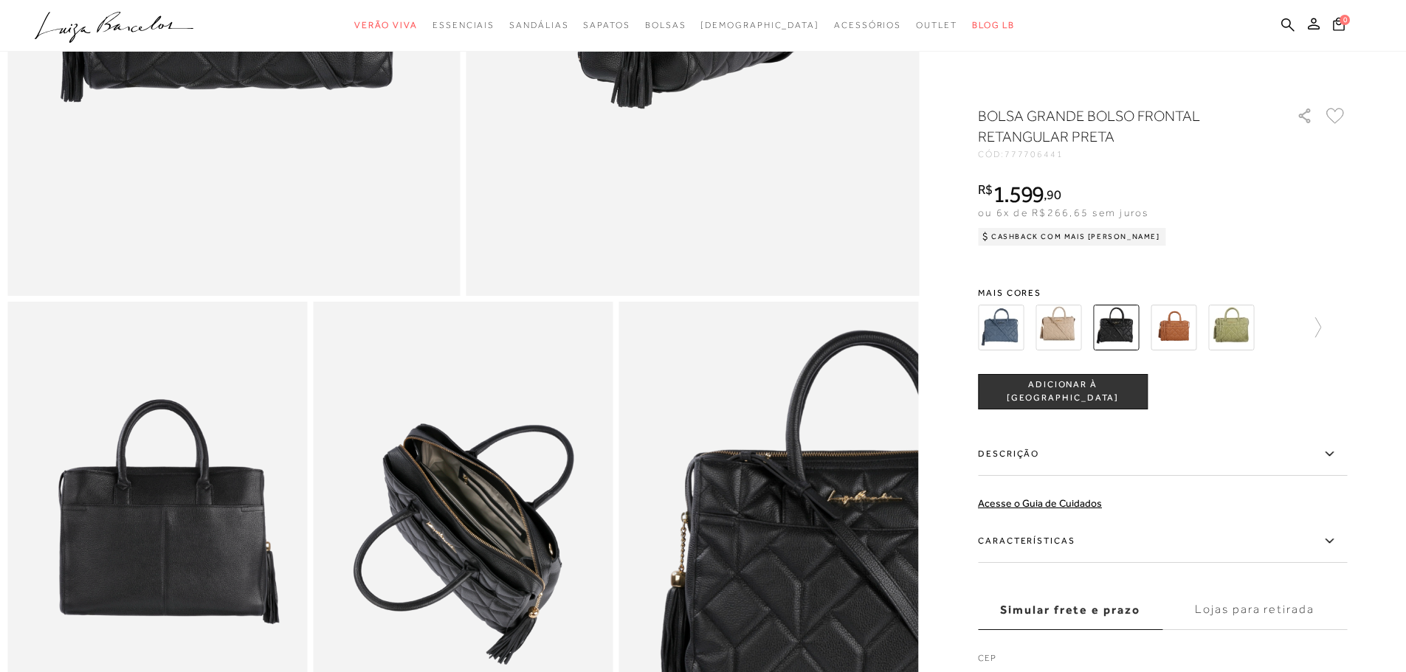
scroll to position [369, 0]
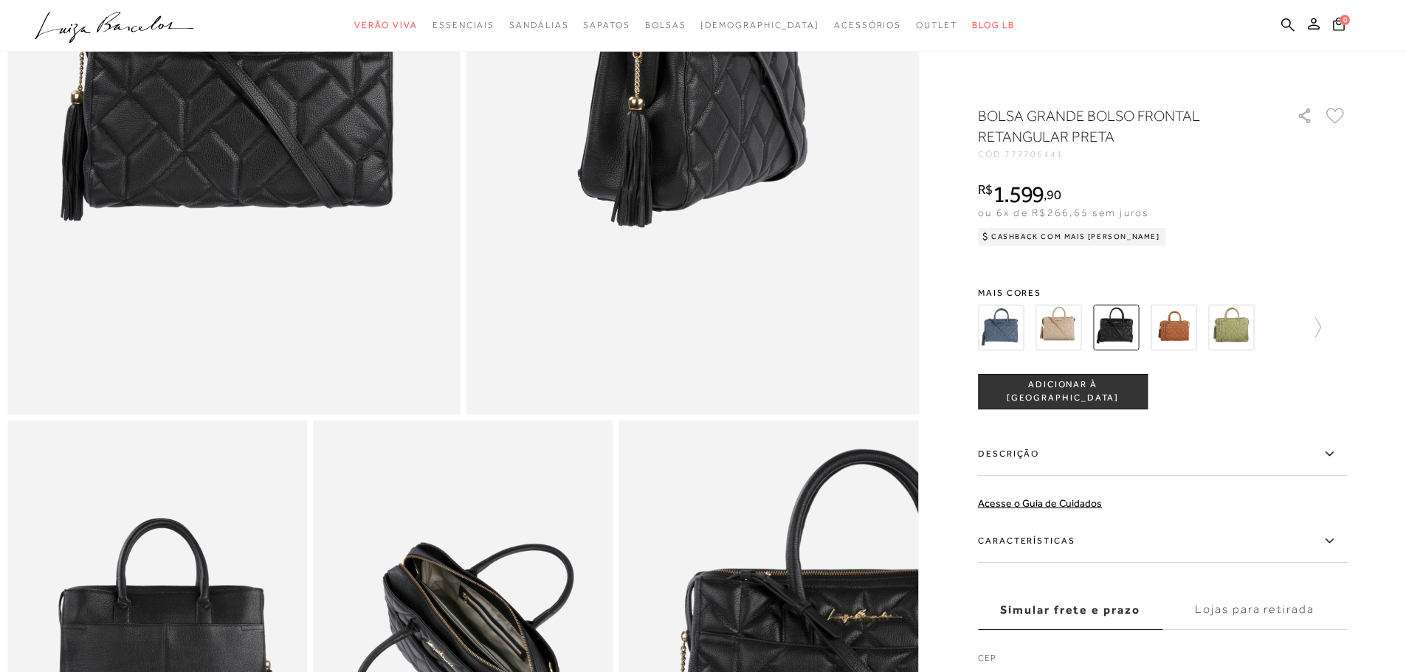
click at [207, 212] on img at bounding box center [233, 75] width 453 height 679
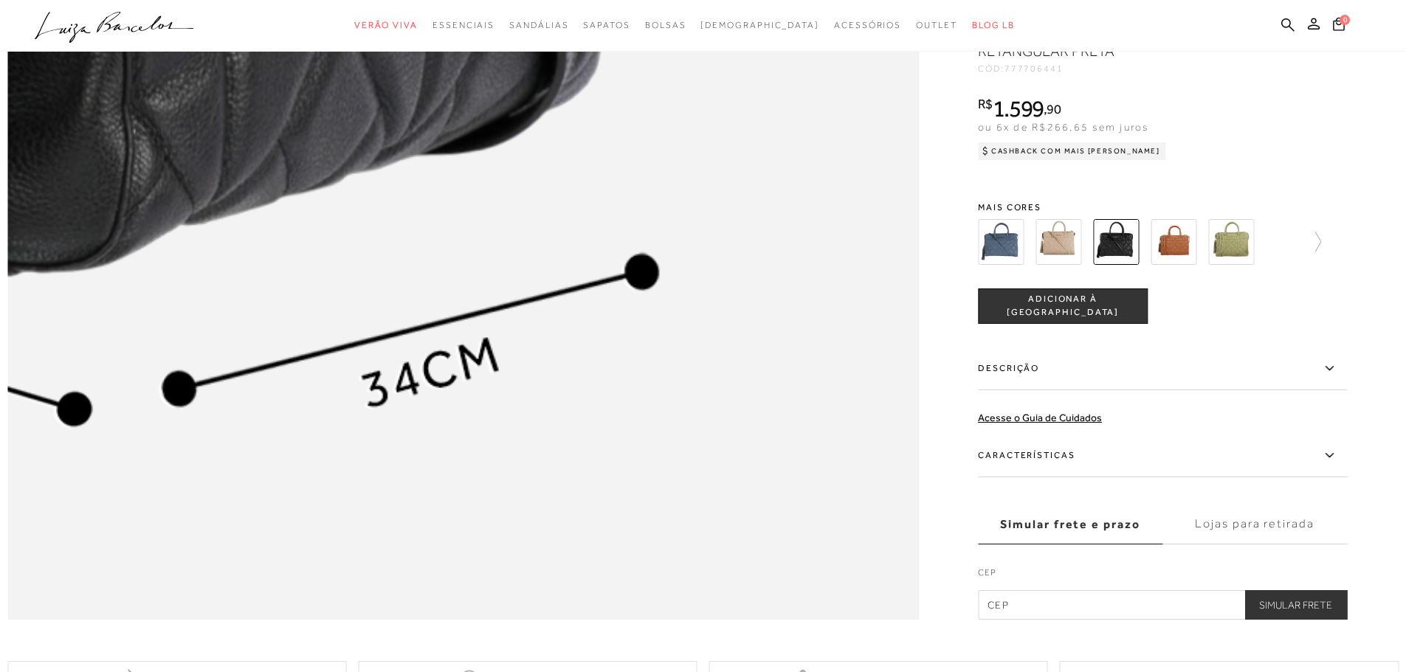
scroll to position [2288, 0]
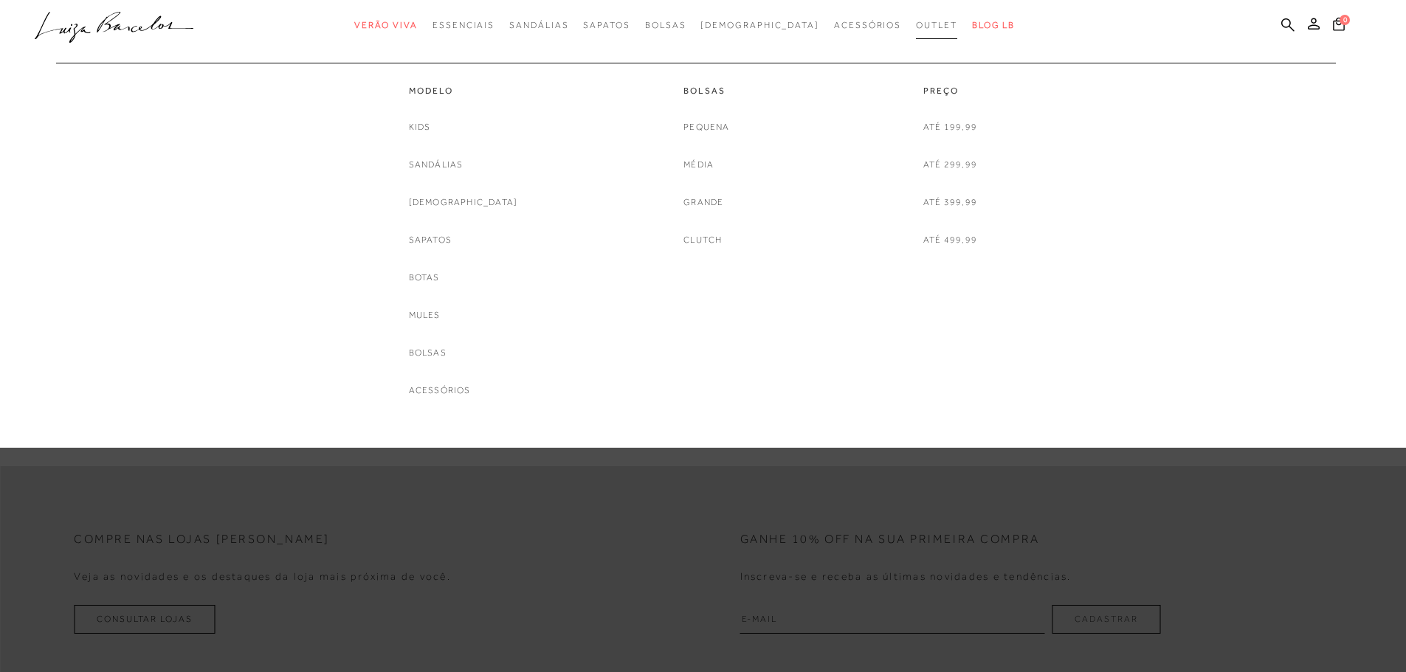
click at [916, 24] on span "Outlet" at bounding box center [936, 25] width 41 height 10
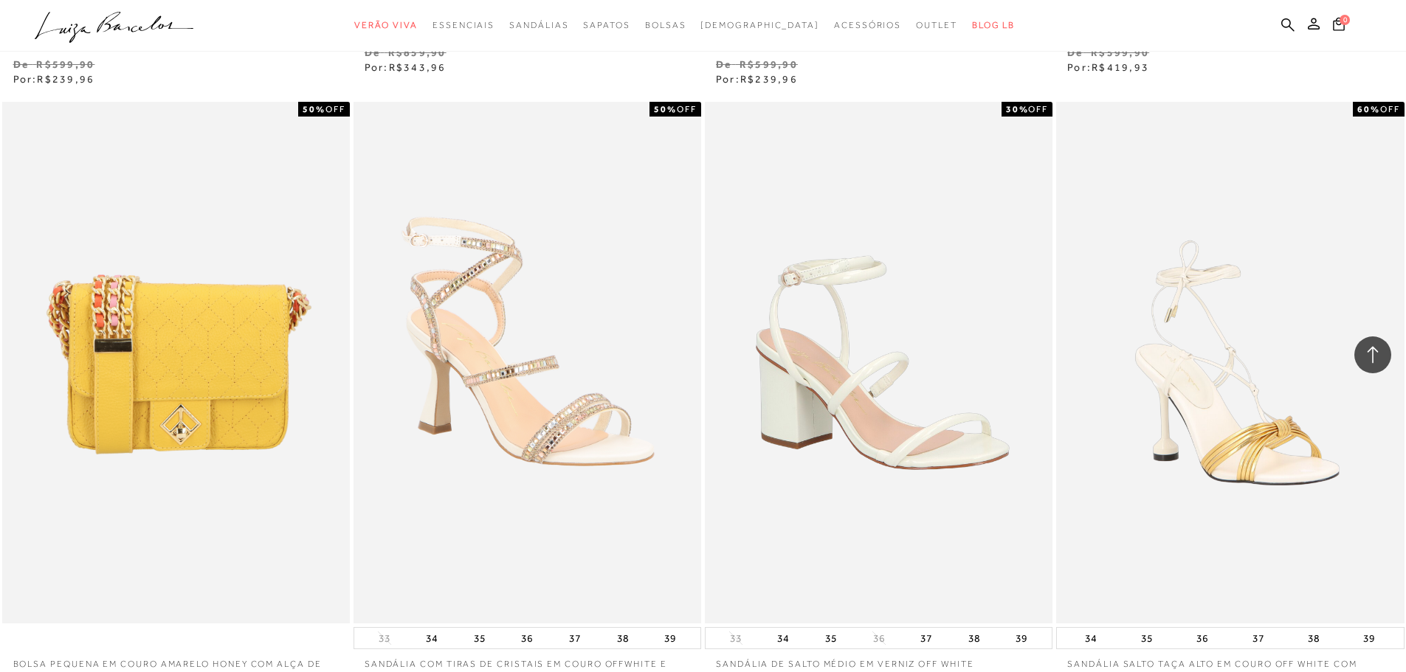
scroll to position [3543, 0]
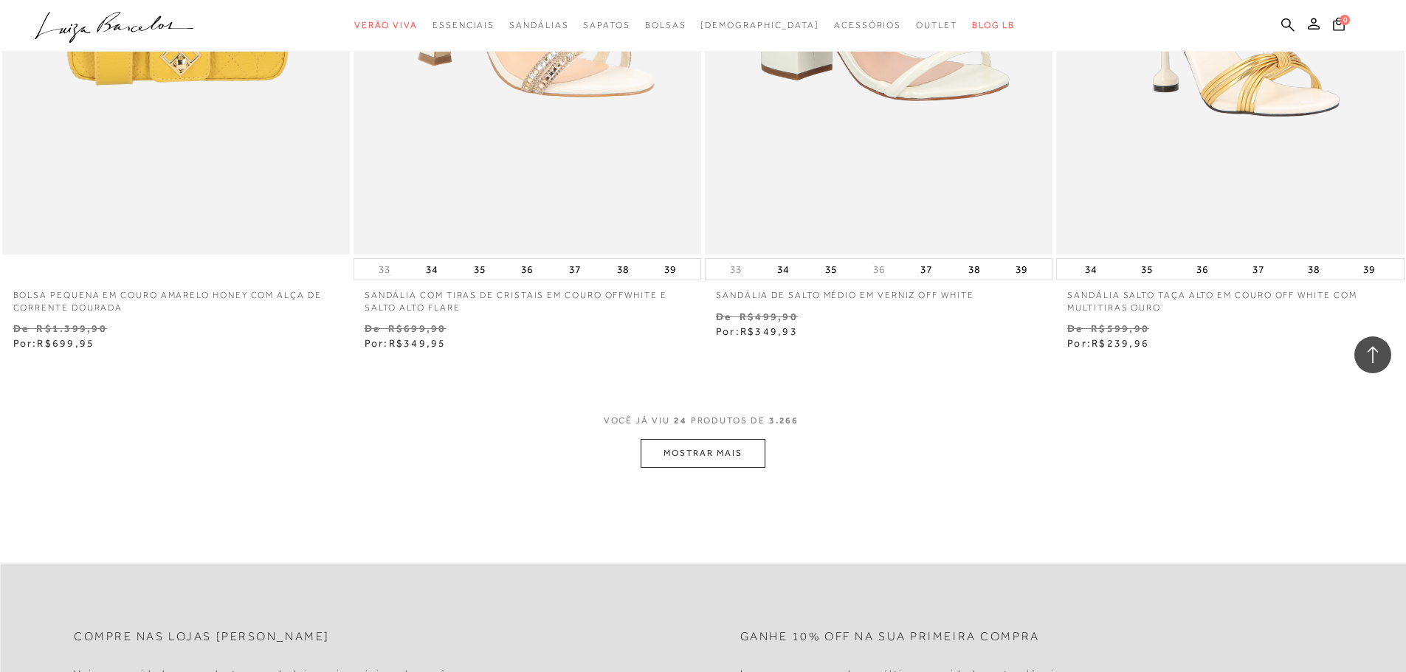
click at [727, 447] on button "MOSTRAR MAIS" at bounding box center [703, 453] width 124 height 29
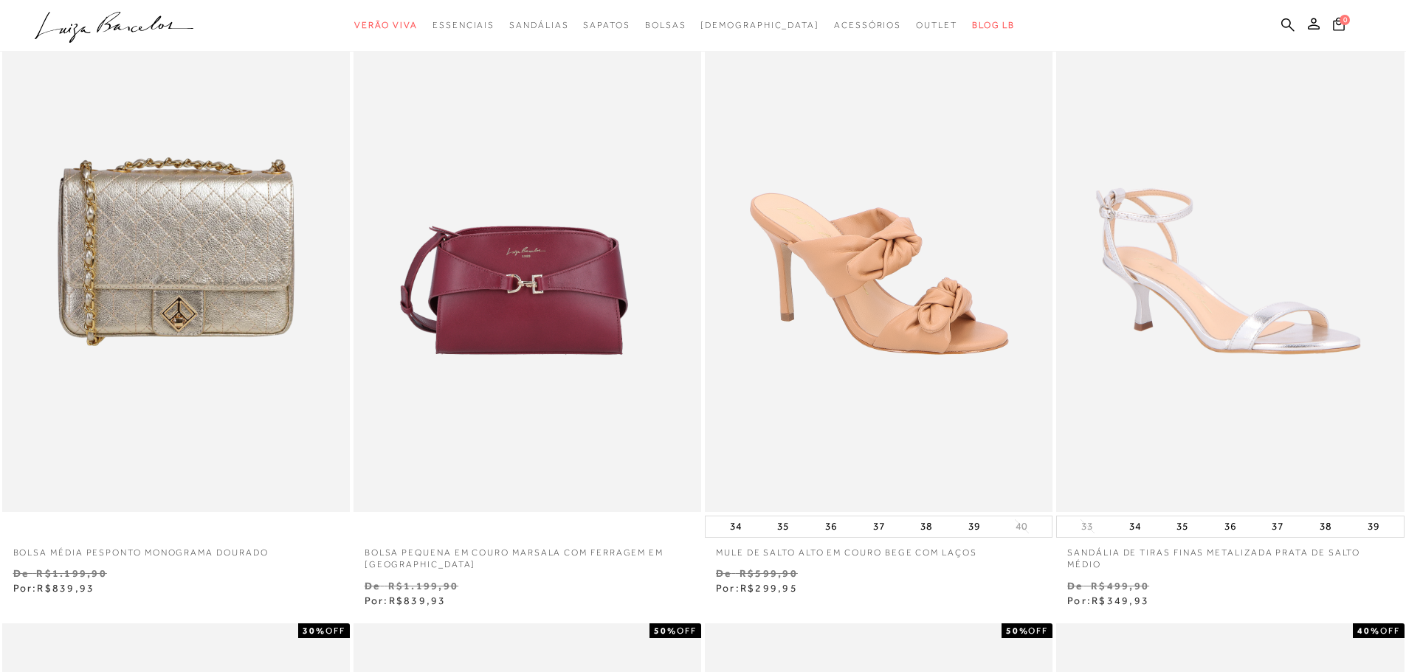
scroll to position [0, 0]
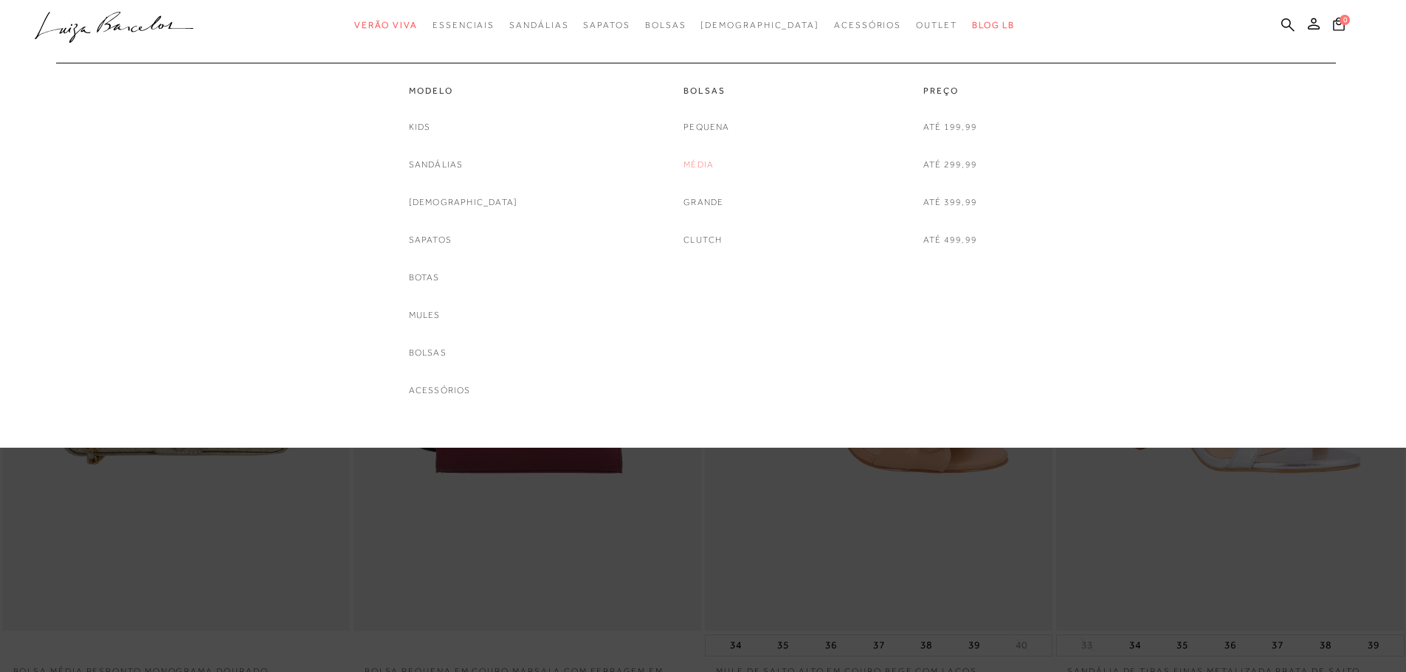
click at [702, 160] on link "Média" at bounding box center [699, 165] width 30 height 16
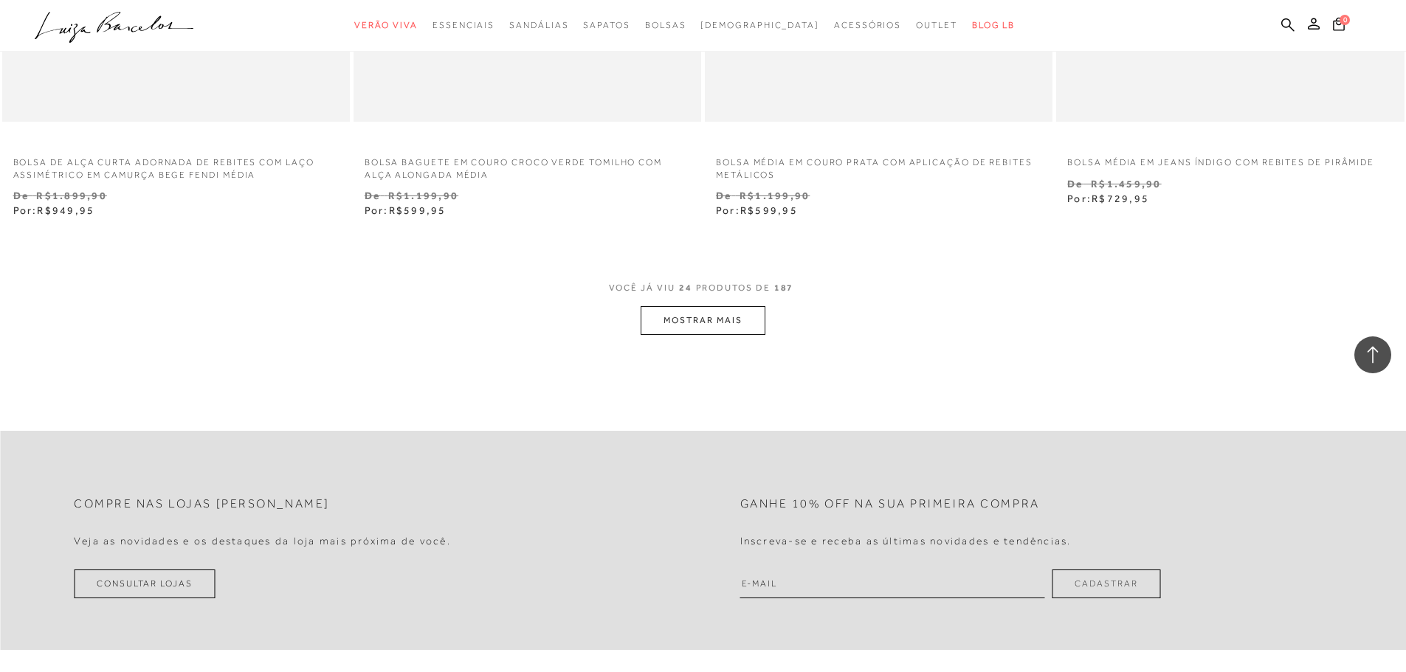
scroll to position [3691, 0]
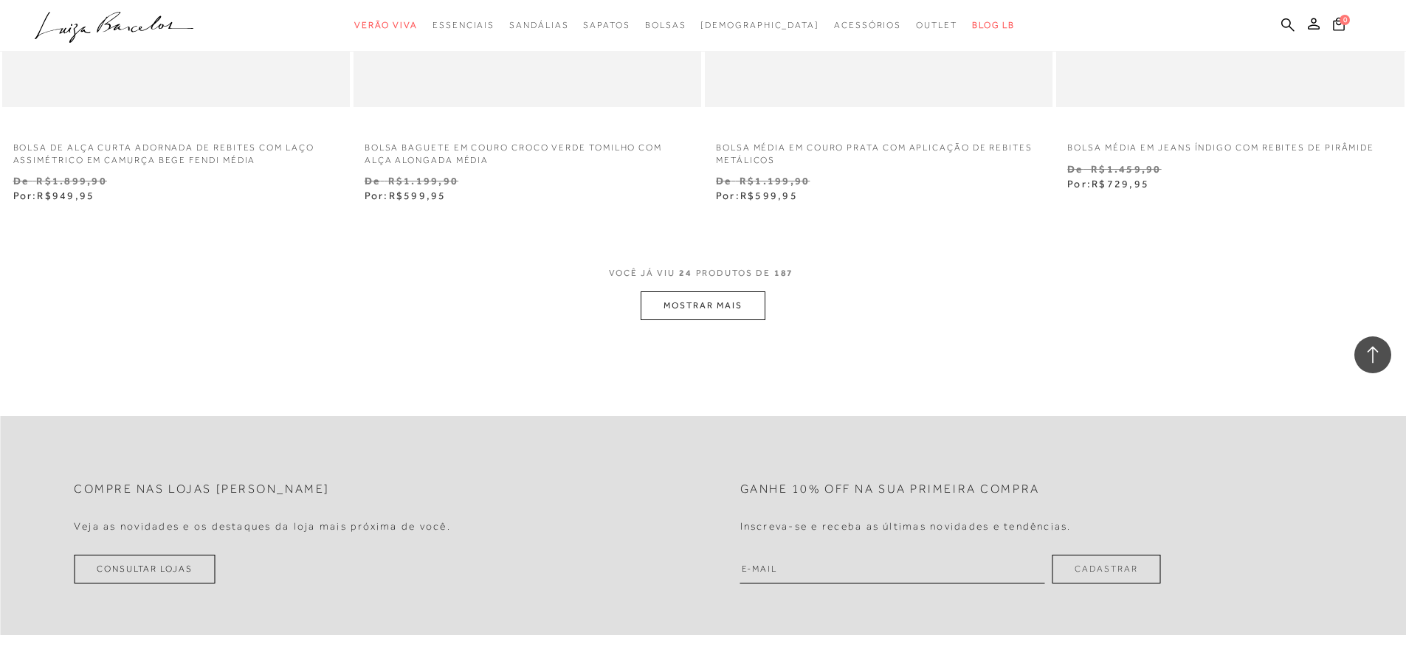
click at [744, 302] on button "MOSTRAR MAIS" at bounding box center [703, 306] width 124 height 29
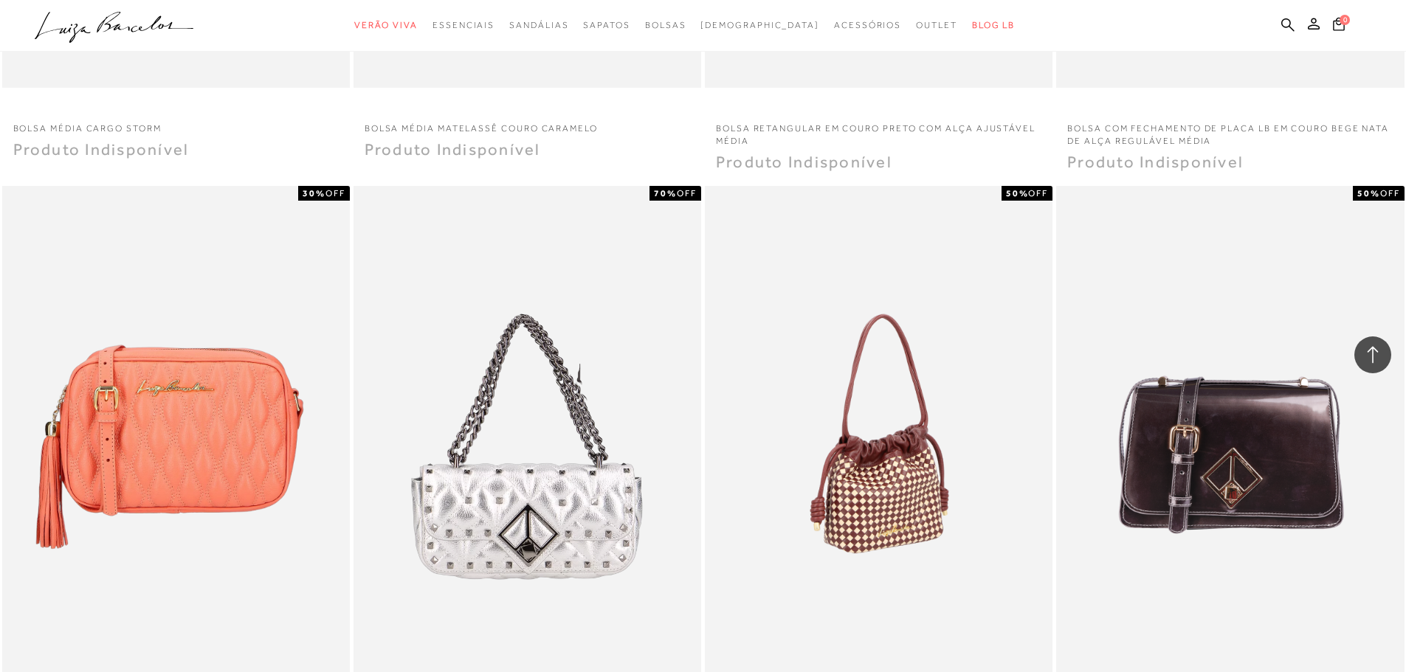
scroll to position [5536, 0]
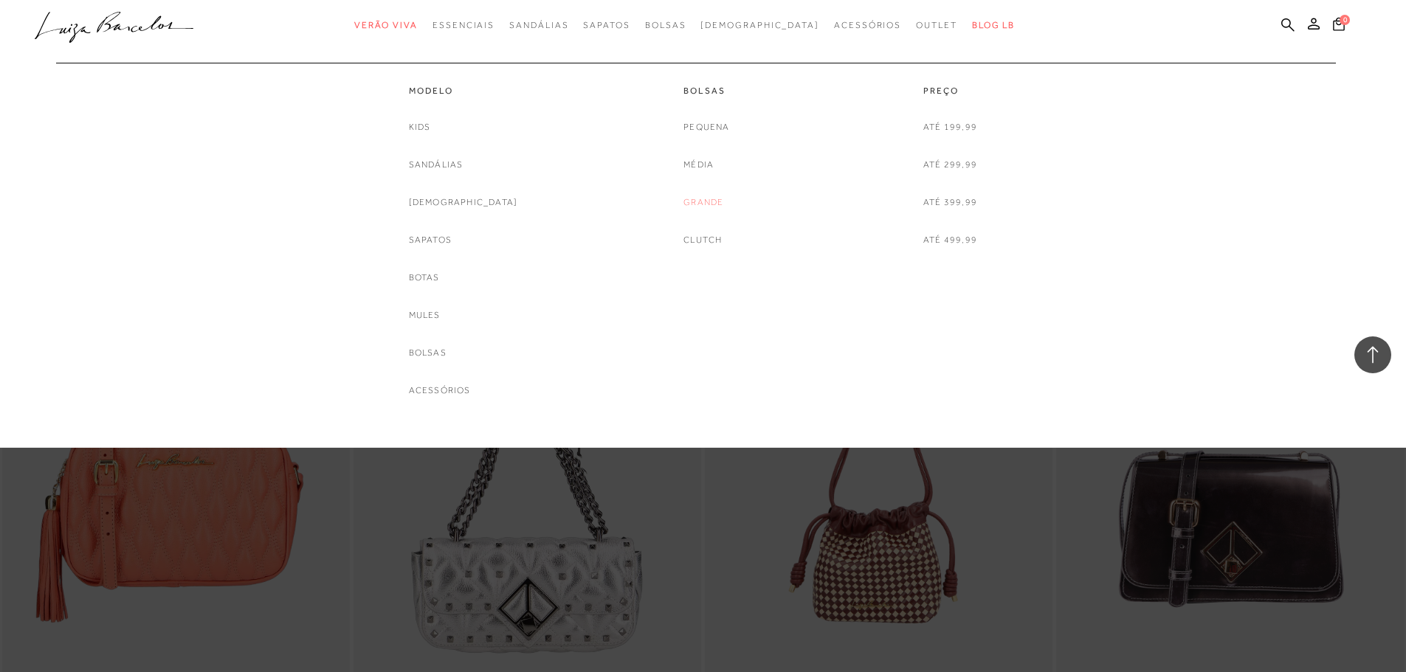
click at [701, 205] on link "Grande" at bounding box center [704, 203] width 40 height 16
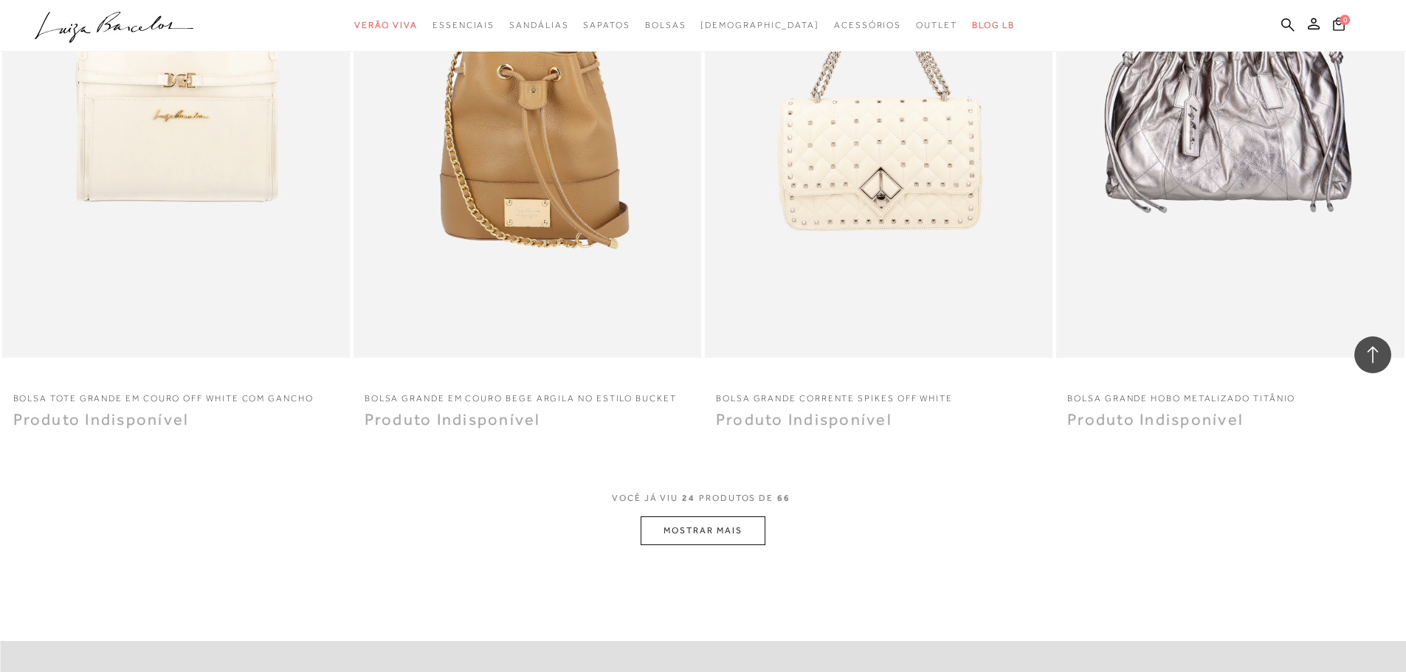
scroll to position [3617, 0]
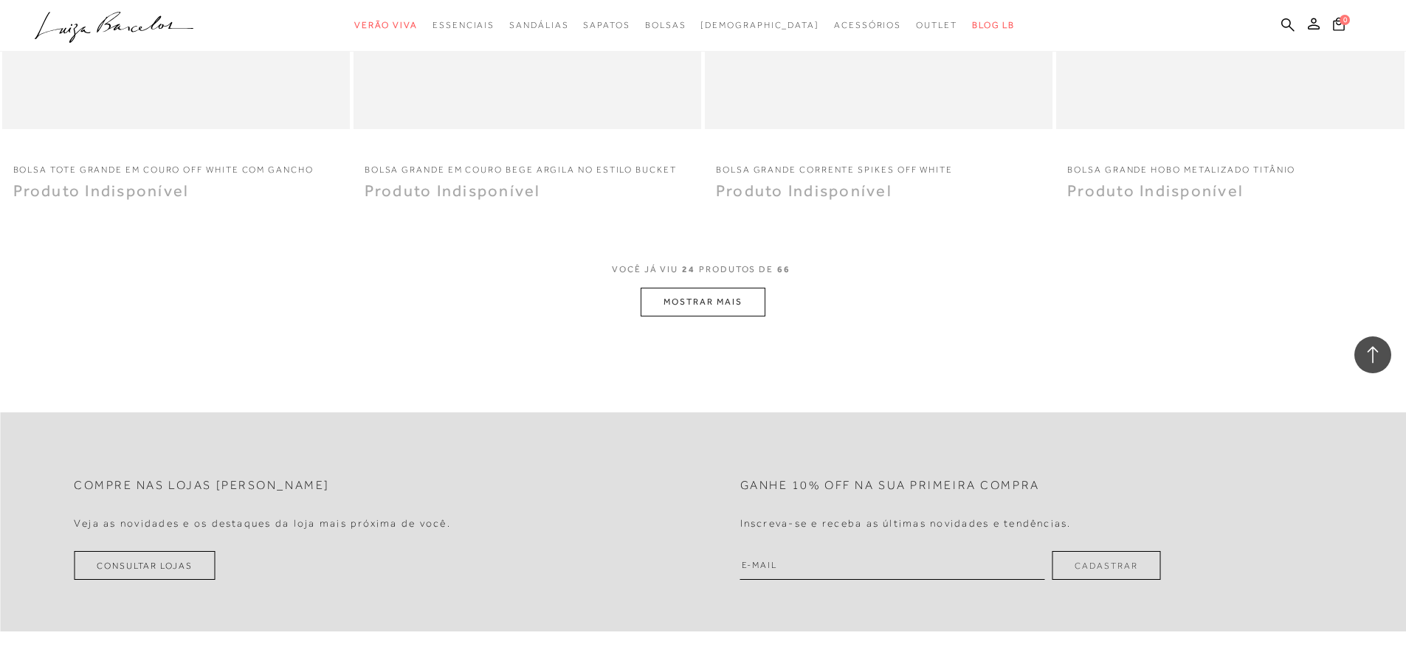
click at [742, 297] on button "MOSTRAR MAIS" at bounding box center [703, 302] width 124 height 29
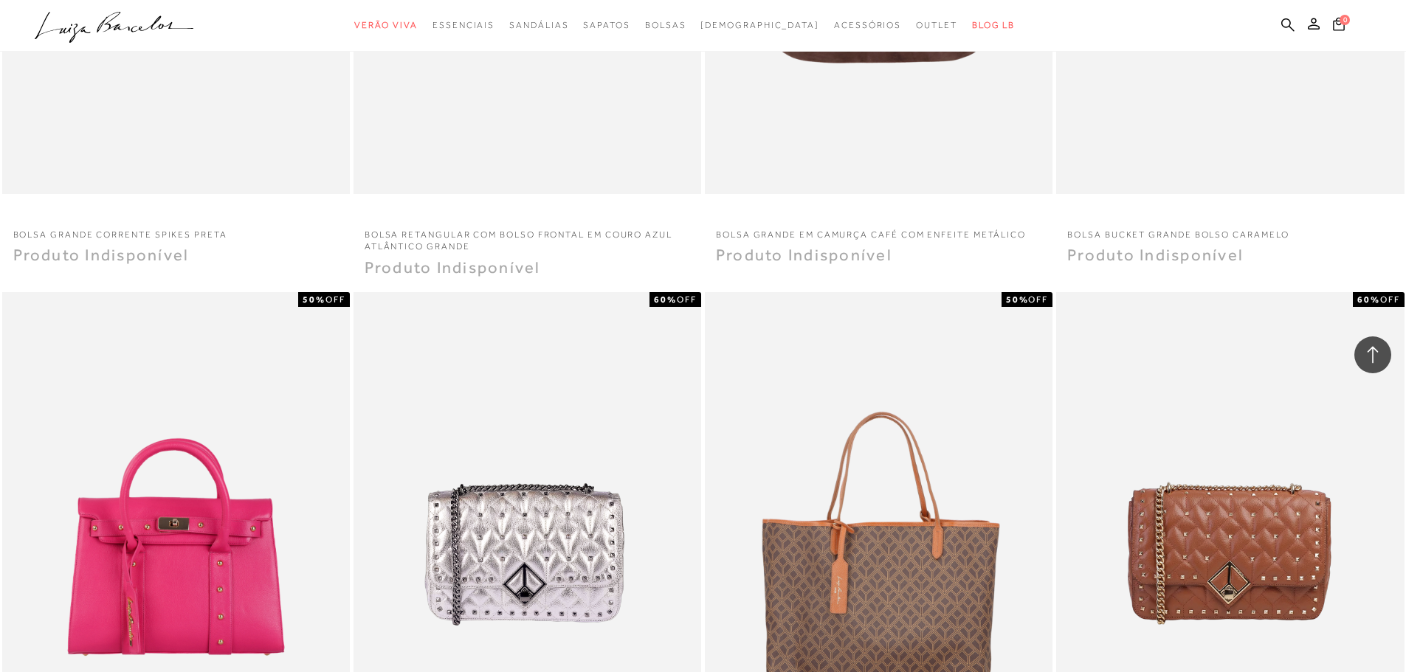
scroll to position [3839, 0]
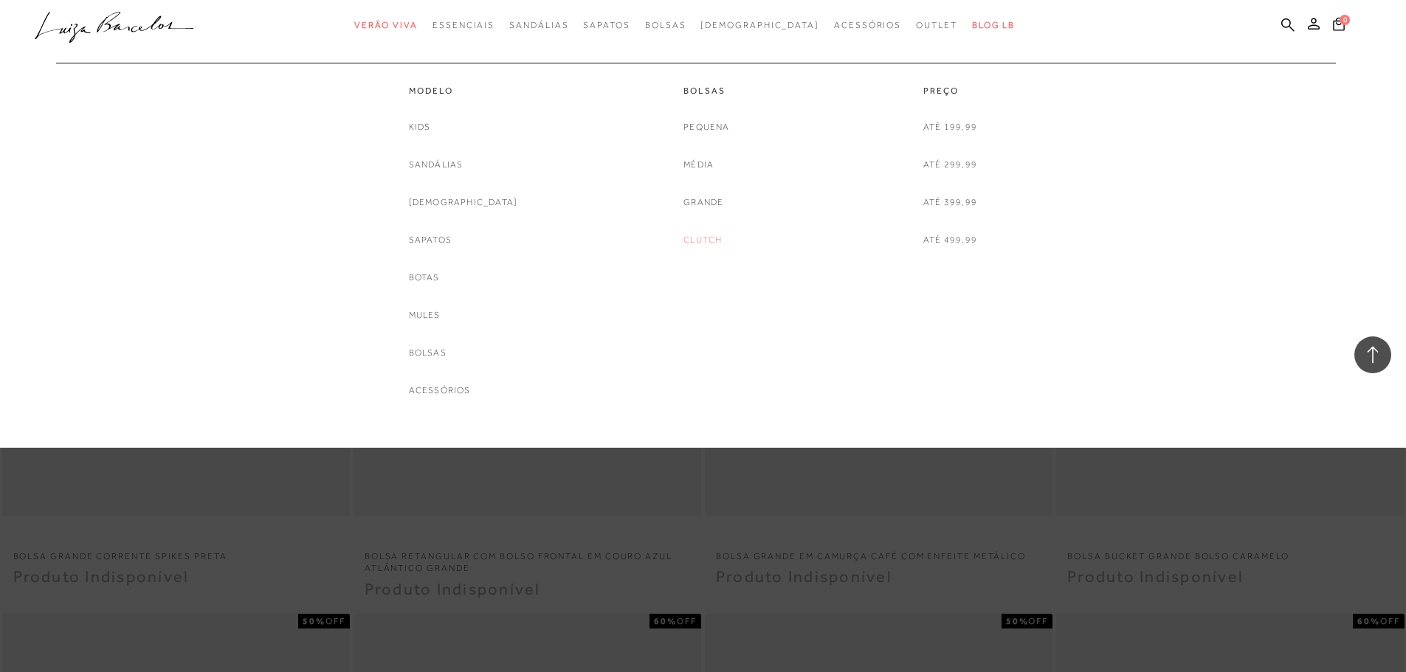
click at [717, 235] on link "Clutch" at bounding box center [703, 241] width 38 height 16
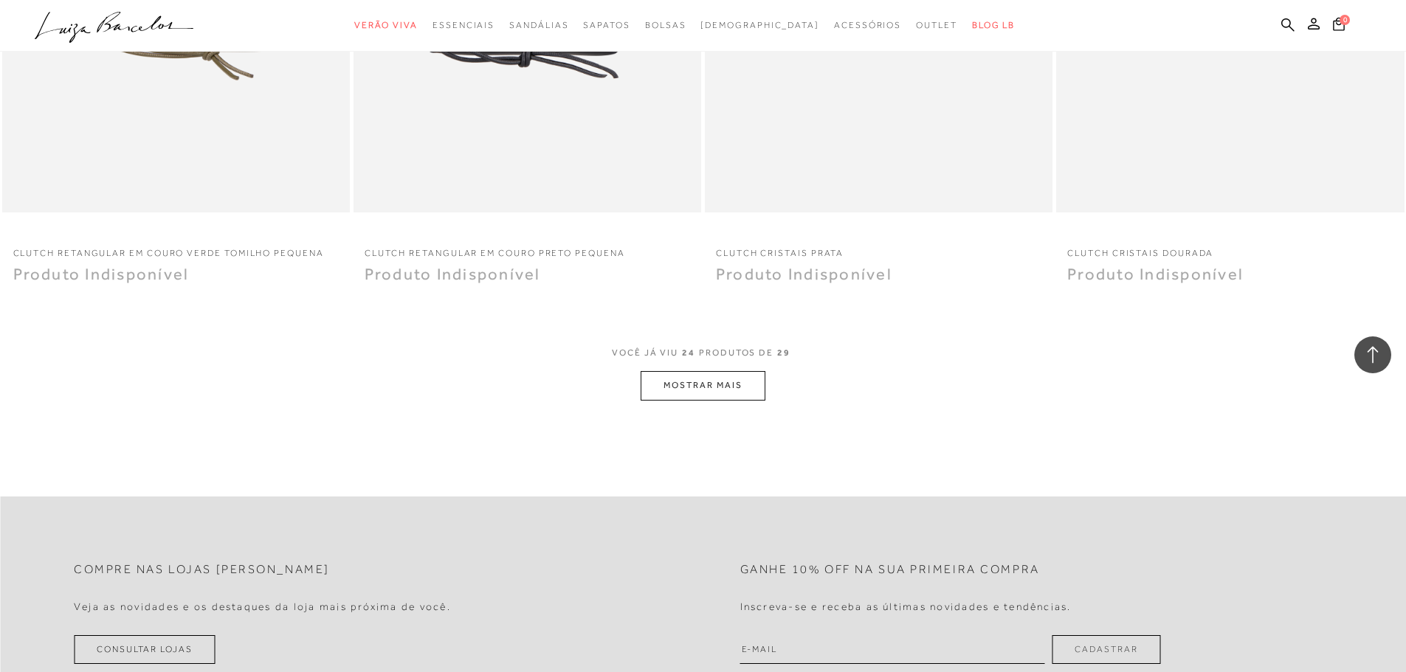
scroll to position [3691, 0]
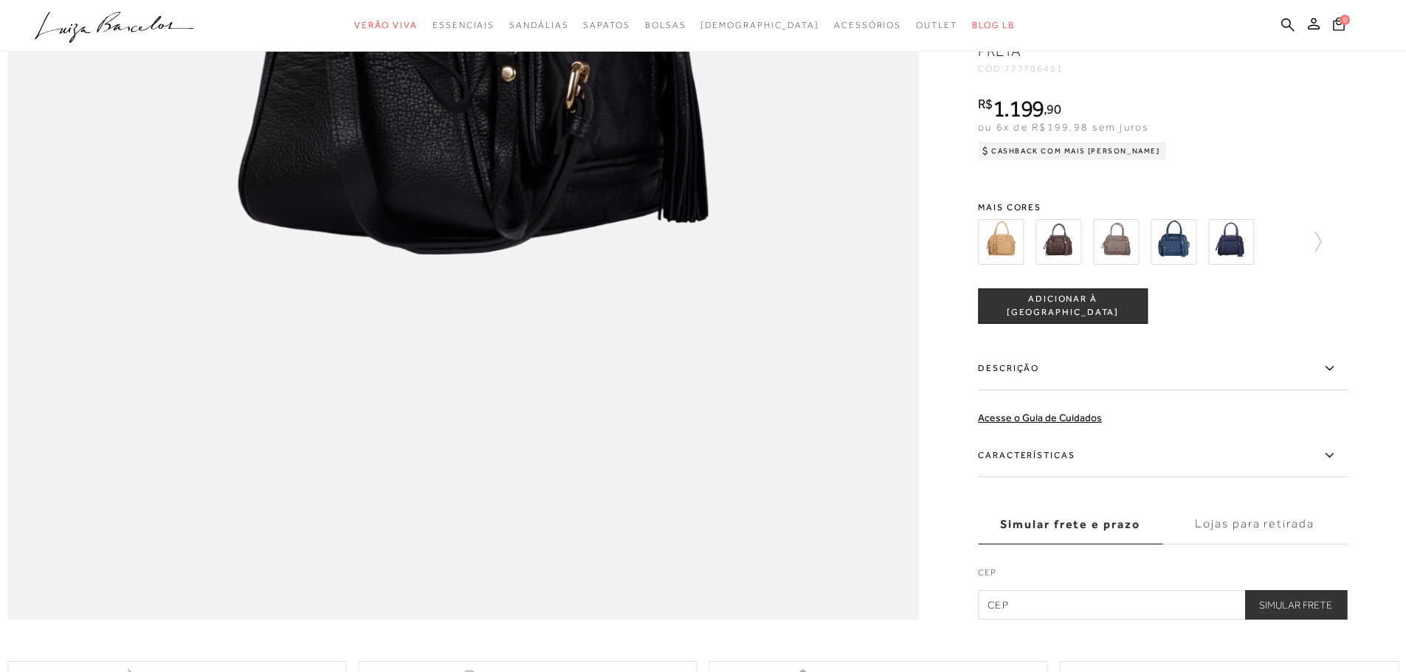
scroll to position [2141, 0]
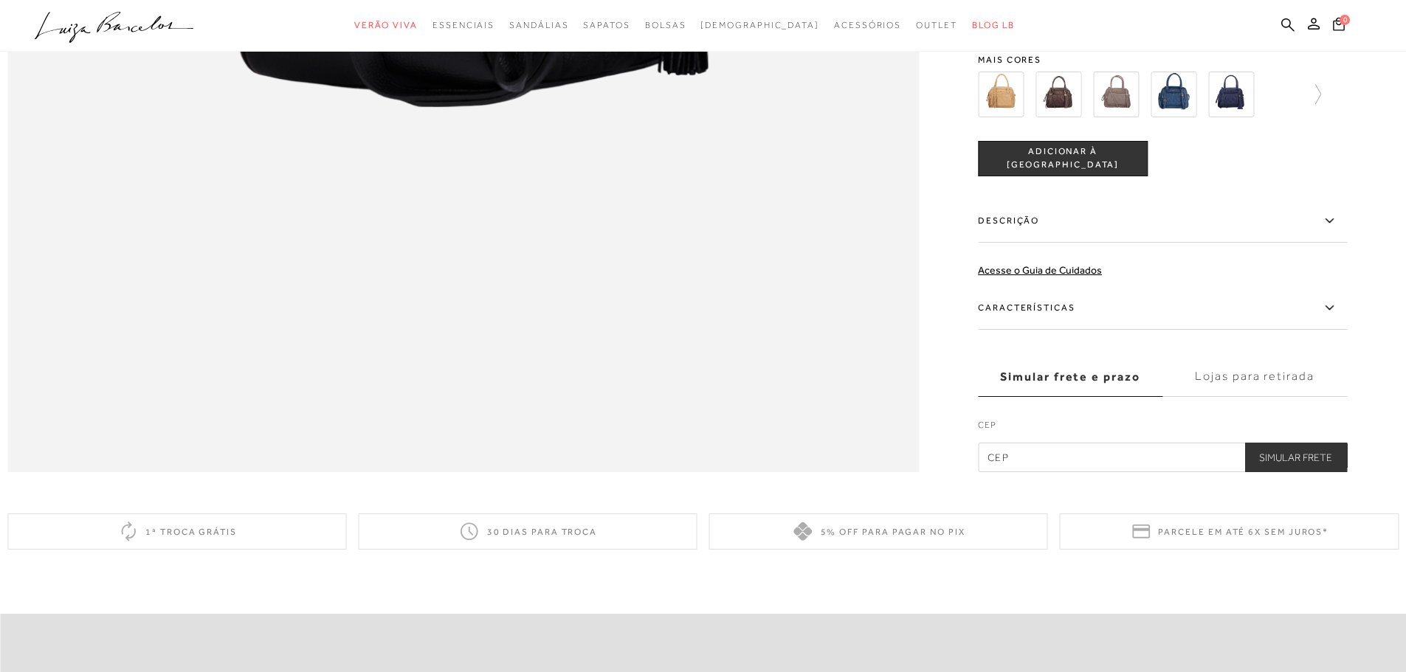
click at [1091, 472] on input "text" at bounding box center [1162, 458] width 369 height 30
type input "35260-000"
click at [1286, 472] on button "Simular Frete" at bounding box center [1296, 458] width 103 height 30
